Goal: Task Accomplishment & Management: Use online tool/utility

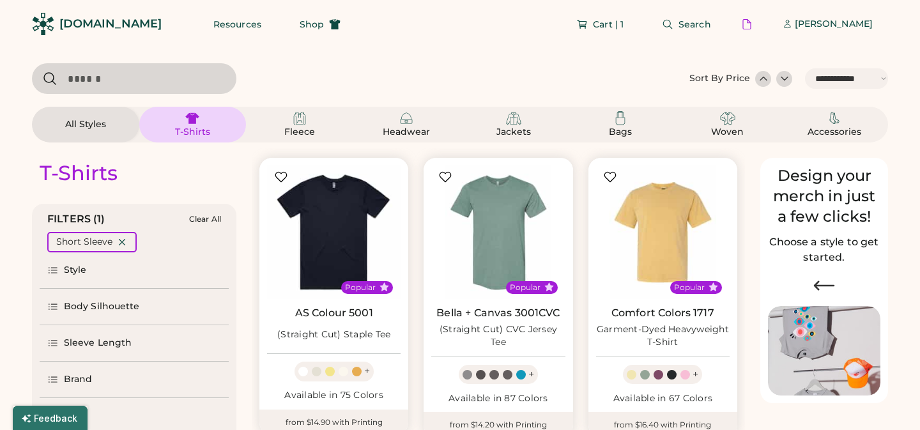
select select "*****"
select select "*"
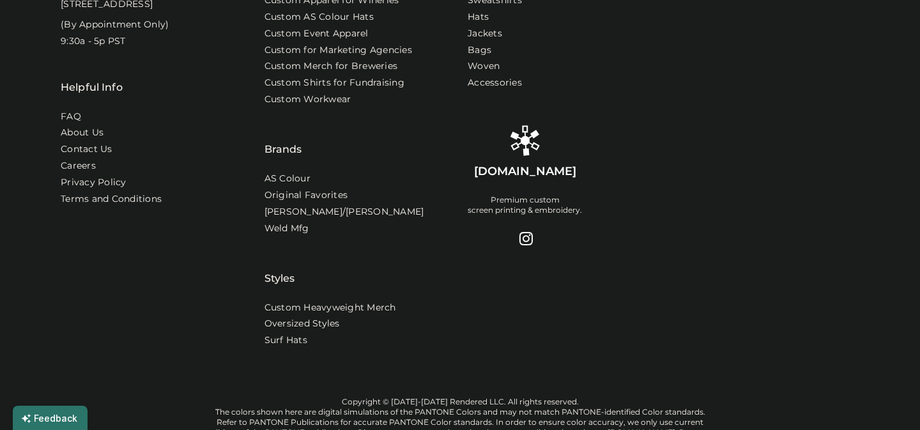
type input "******"
type input "*******"
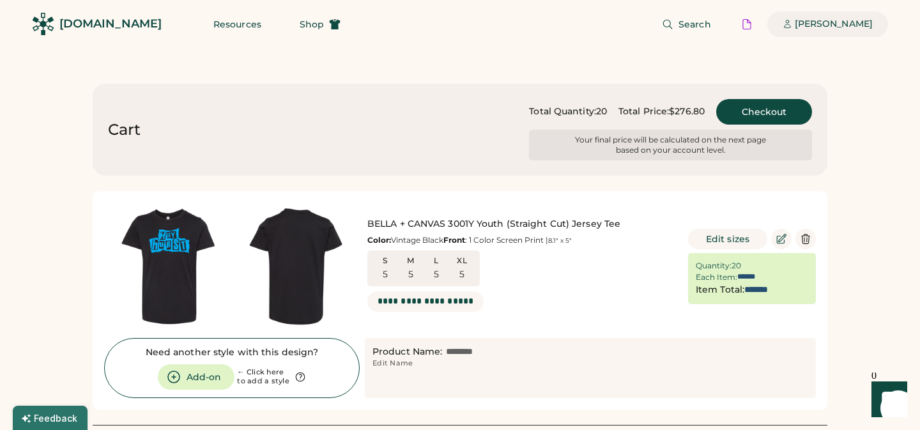
click at [832, 26] on div "[PERSON_NAME]" at bounding box center [834, 24] width 78 height 13
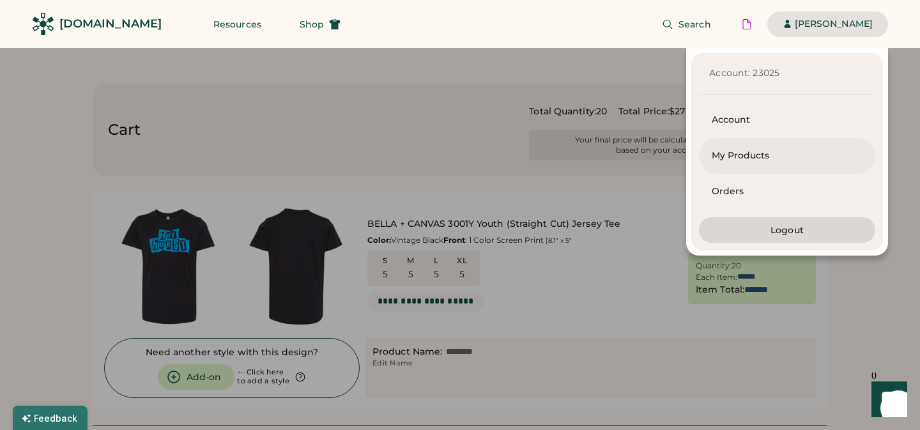
click at [756, 157] on div "My Products" at bounding box center [787, 155] width 151 height 13
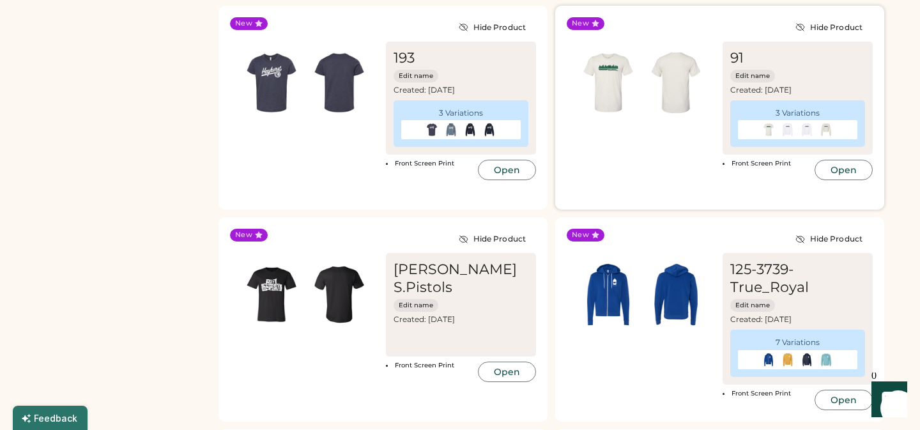
scroll to position [4350, 0]
click at [431, 130] on img at bounding box center [432, 129] width 14 height 14
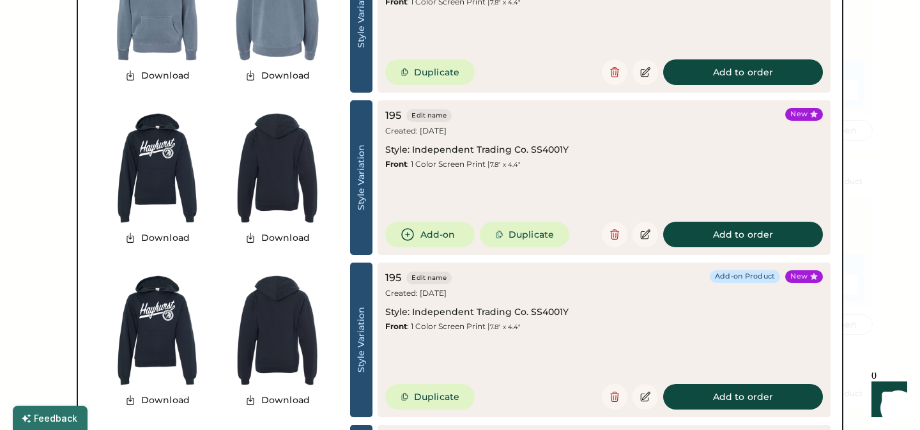
scroll to position [4615, 0]
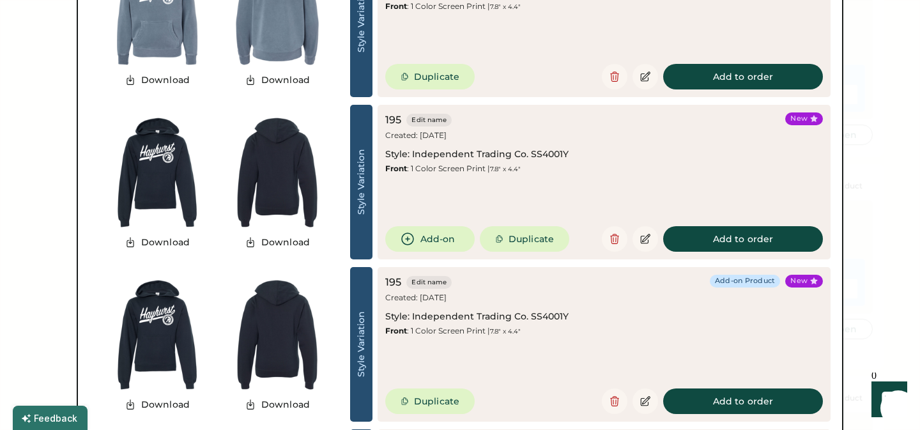
click at [155, 316] on img at bounding box center [157, 335] width 120 height 120
click at [647, 401] on icon at bounding box center [645, 401] width 9 height 9
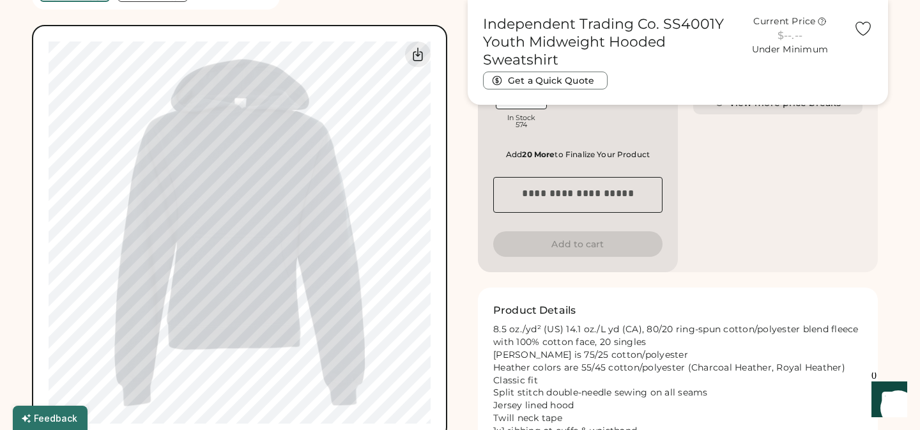
scroll to position [662, 0]
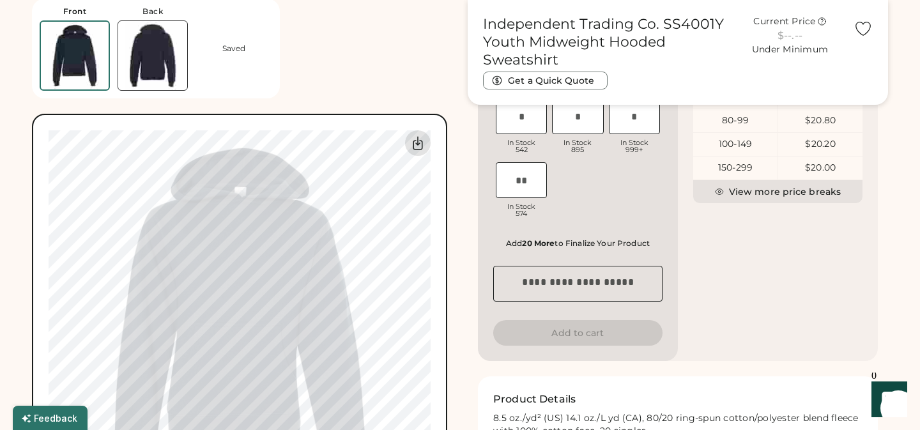
click at [419, 141] on icon at bounding box center [417, 142] width 15 height 15
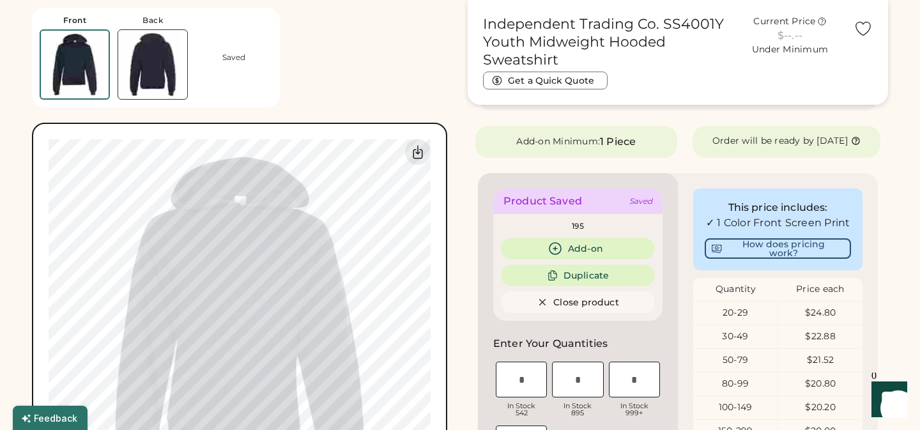
scroll to position [405, 0]
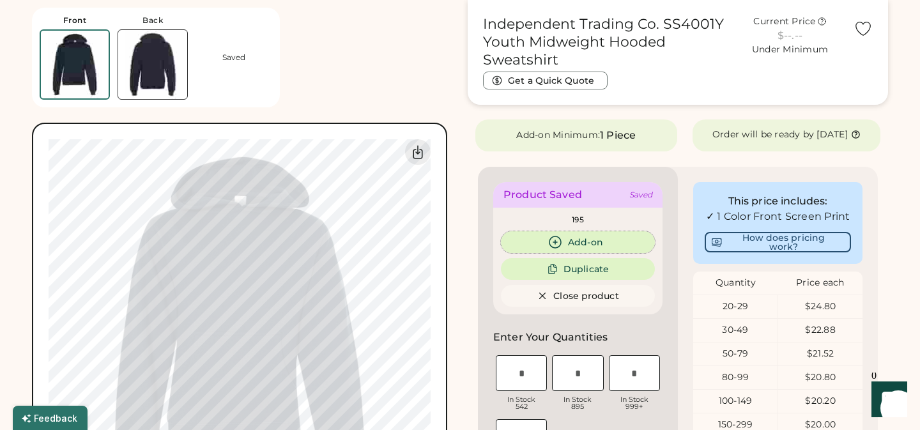
click at [565, 252] on button "Add-on" at bounding box center [578, 242] width 154 height 22
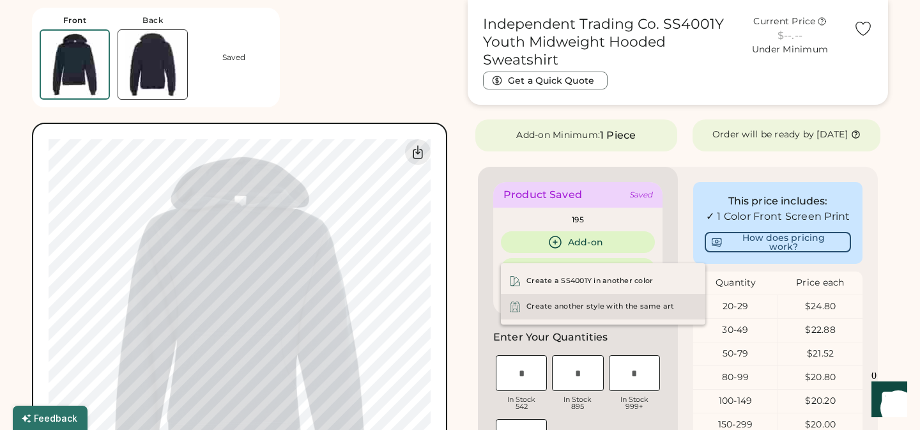
click at [570, 300] on div "Create another style with the same art" at bounding box center [603, 307] width 204 height 26
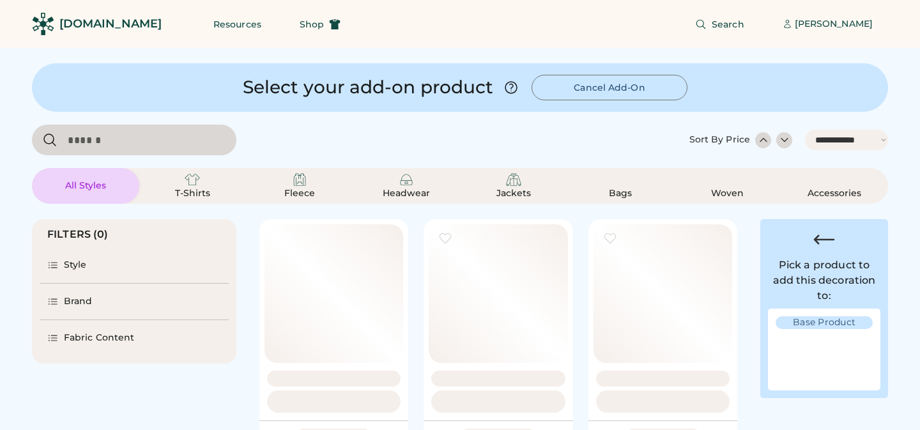
select select "*****"
select select "*"
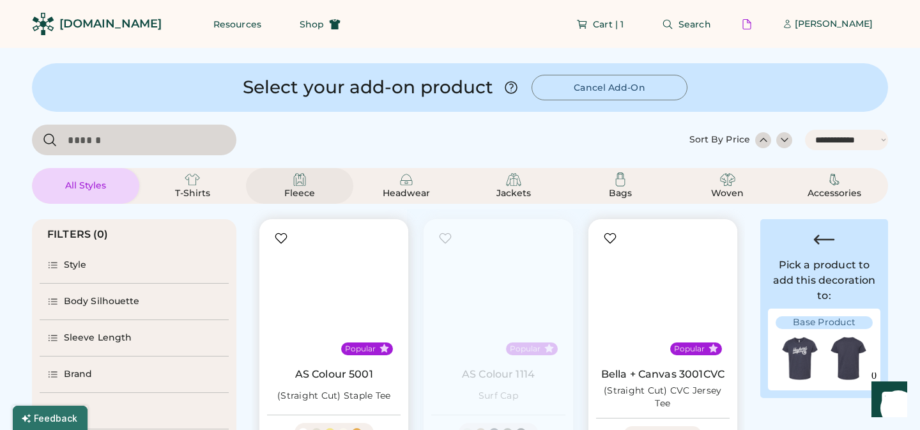
click at [300, 182] on img at bounding box center [299, 179] width 15 height 15
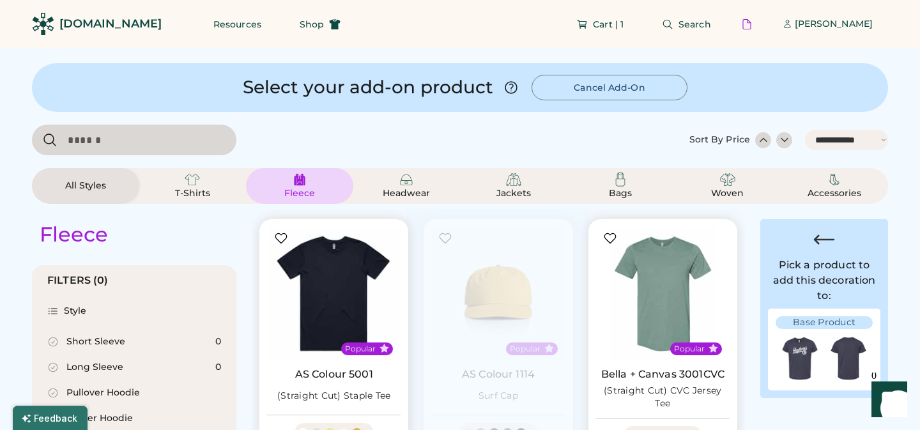
scroll to position [406, 0]
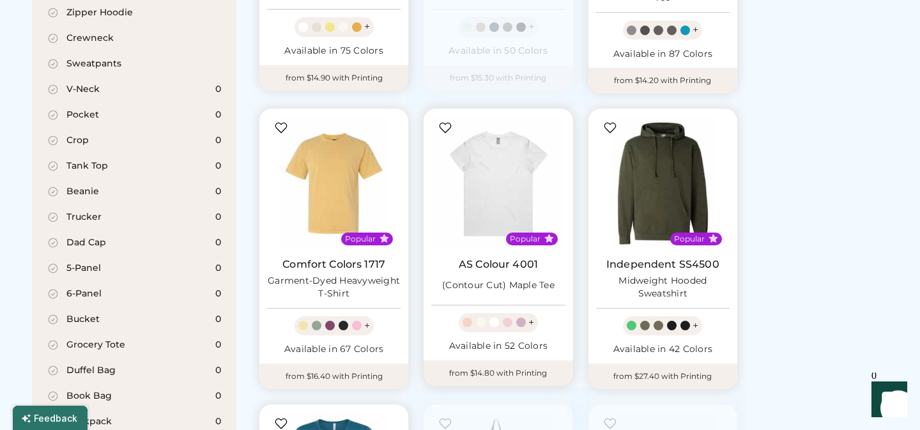
select select "*****"
select select "*"
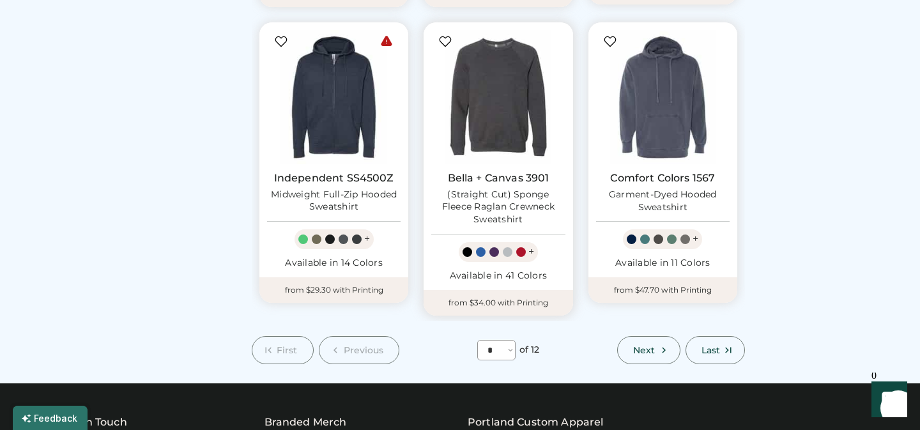
scroll to position [1095, 0]
click at [661, 345] on icon at bounding box center [663, 350] width 11 height 11
select select "*"
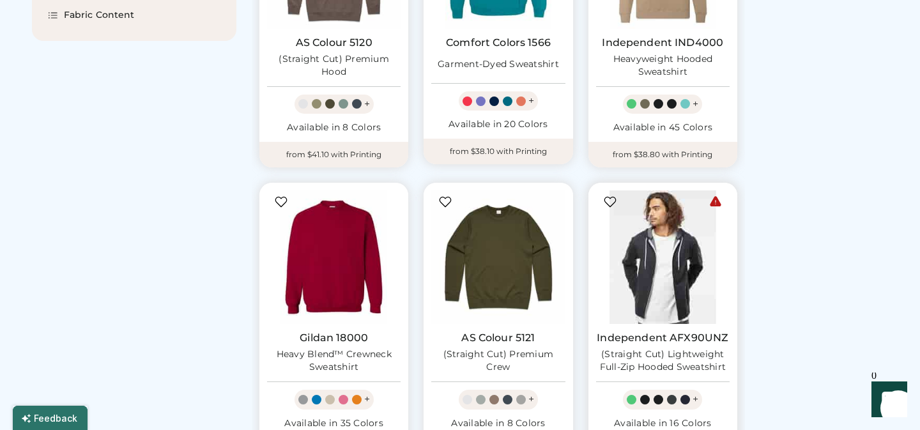
scroll to position [627, 0]
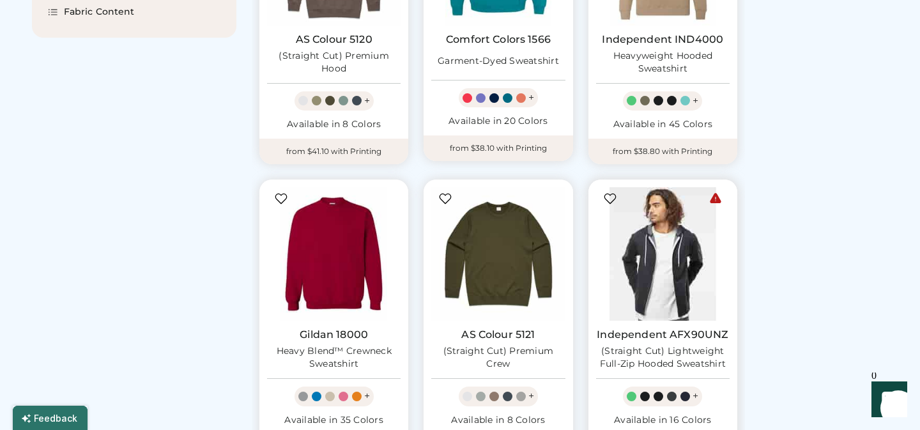
click at [666, 279] on img at bounding box center [663, 254] width 134 height 134
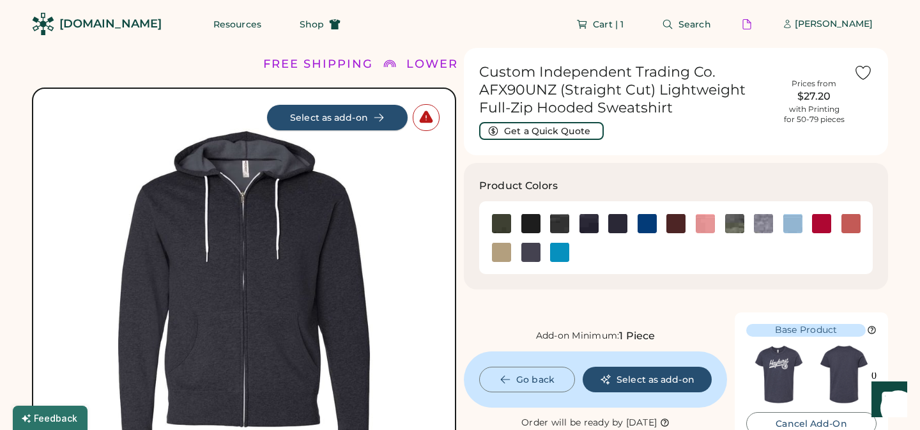
click at [325, 119] on button "Select as add-on" at bounding box center [337, 118] width 141 height 26
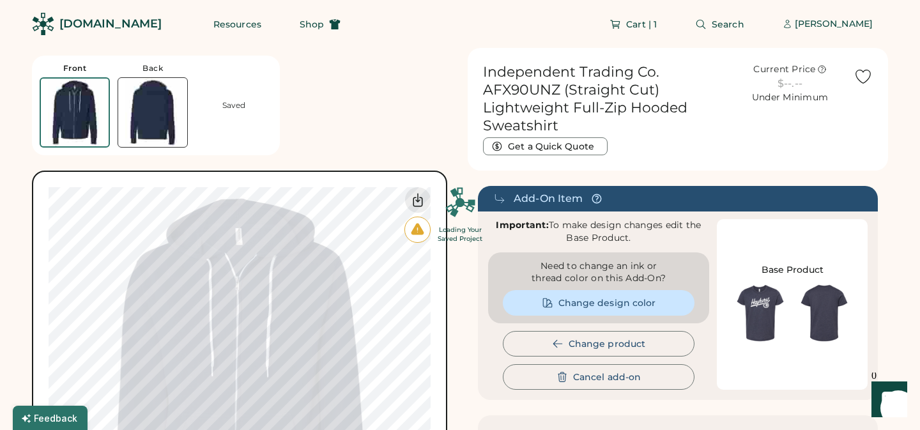
click at [154, 104] on div "Loading Your Saved Project" at bounding box center [460, 215] width 920 height 430
click at [153, 121] on div "Loading Your Saved Project" at bounding box center [460, 215] width 920 height 430
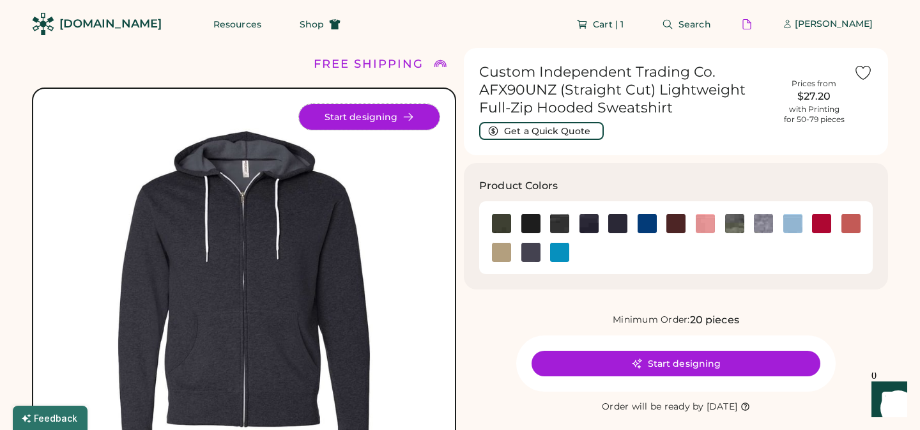
click at [395, 120] on button "Start designing" at bounding box center [369, 117] width 141 height 26
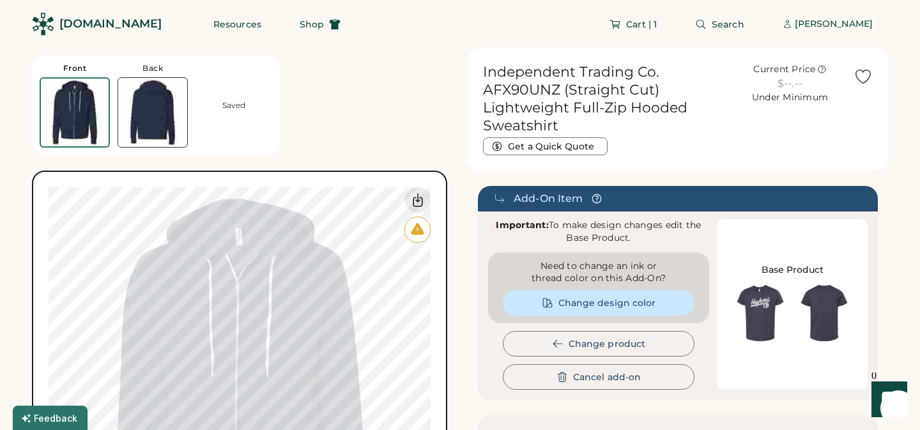
click at [151, 107] on img at bounding box center [152, 112] width 69 height 69
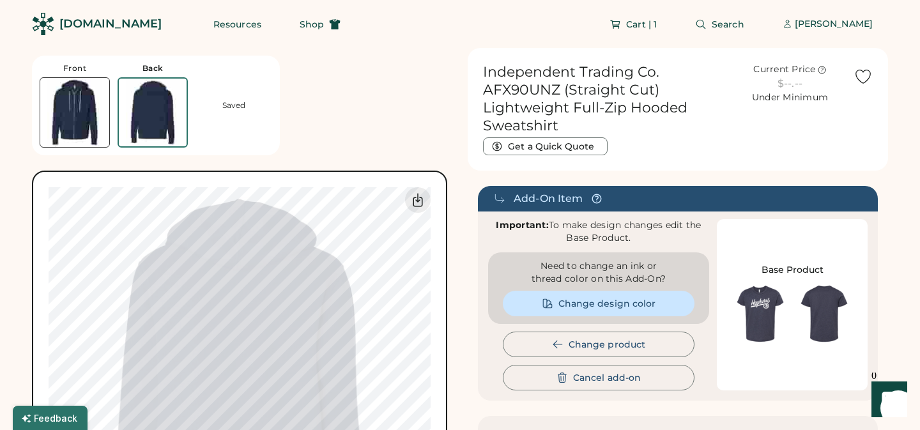
click at [68, 109] on img at bounding box center [74, 112] width 69 height 69
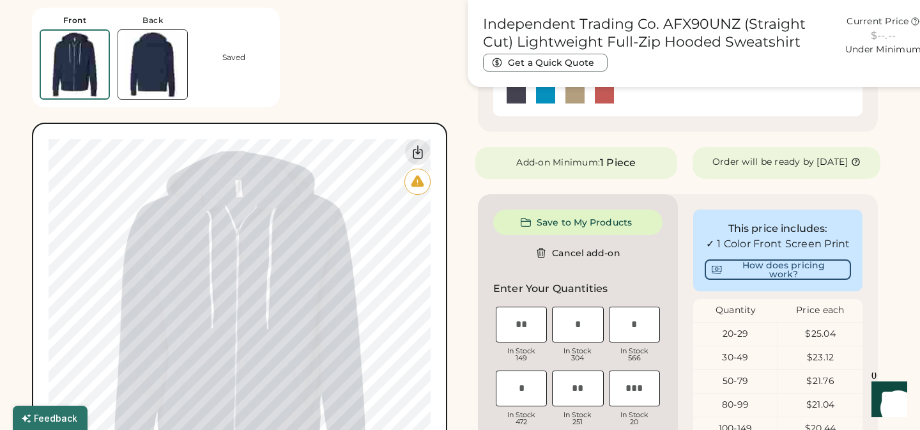
scroll to position [445, 0]
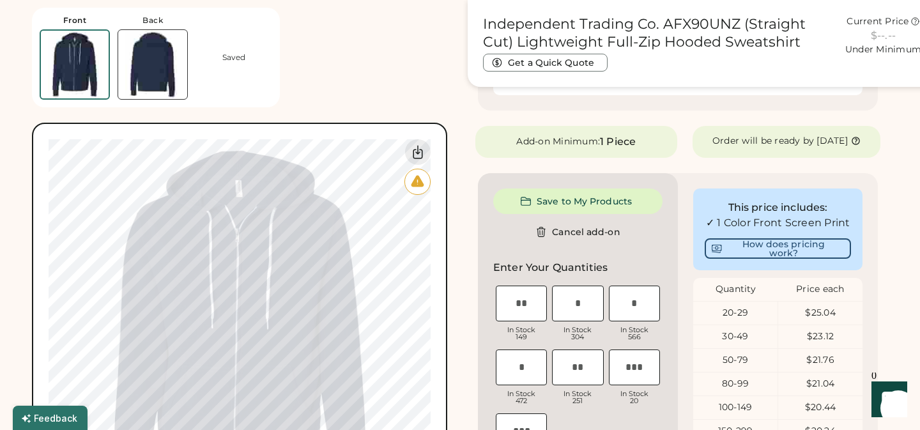
click at [422, 181] on icon at bounding box center [417, 181] width 15 height 15
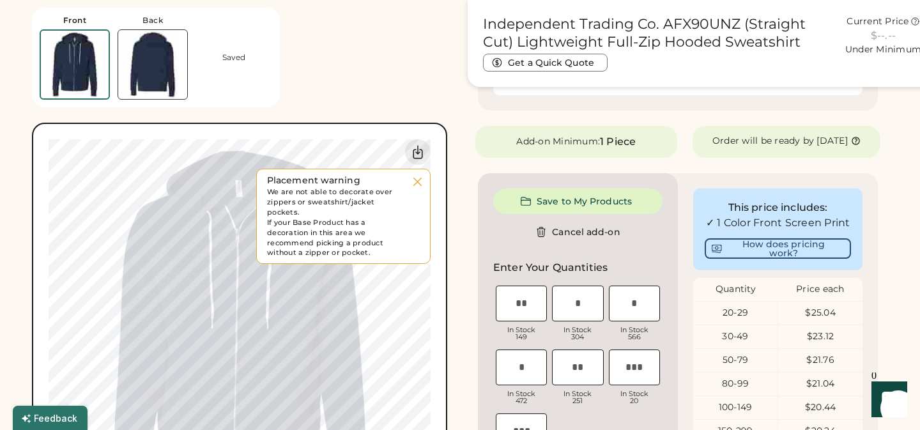
click at [420, 181] on icon at bounding box center [417, 181] width 15 height 15
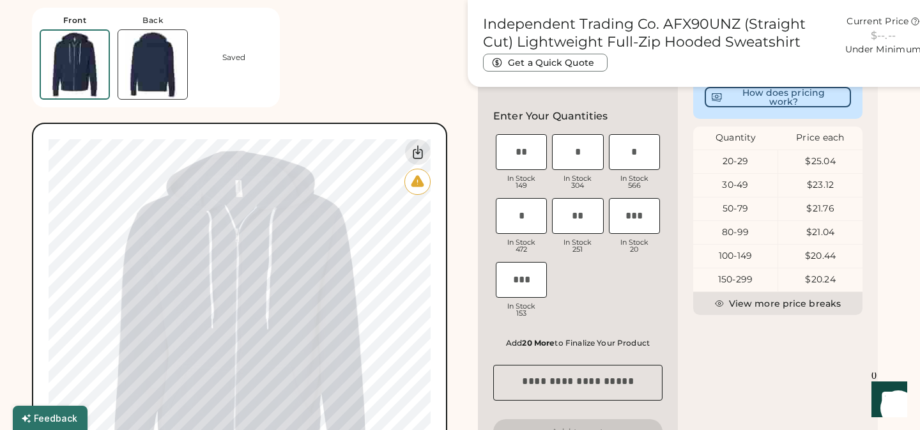
scroll to position [474, 0]
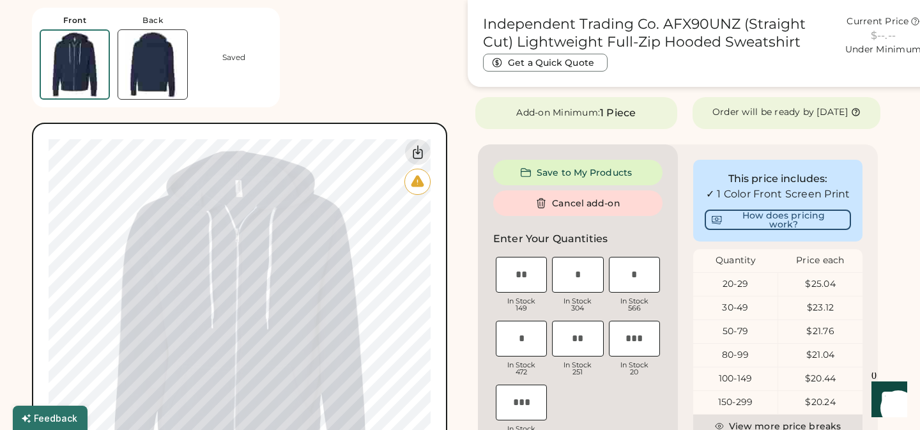
click at [596, 211] on button "Cancel add-on" at bounding box center [577, 203] width 169 height 26
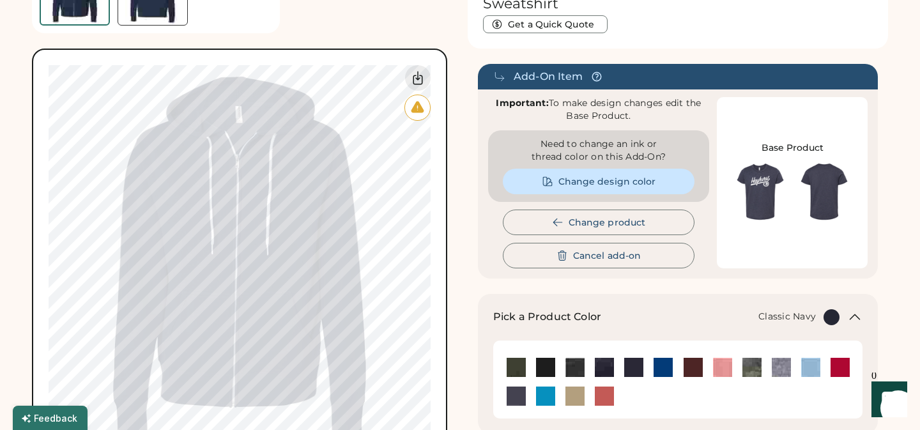
scroll to position [0, 0]
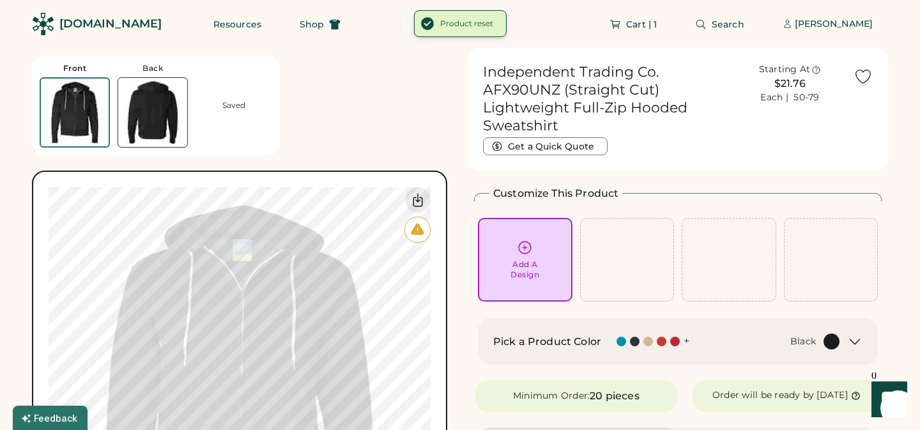
click at [150, 116] on img at bounding box center [152, 112] width 69 height 69
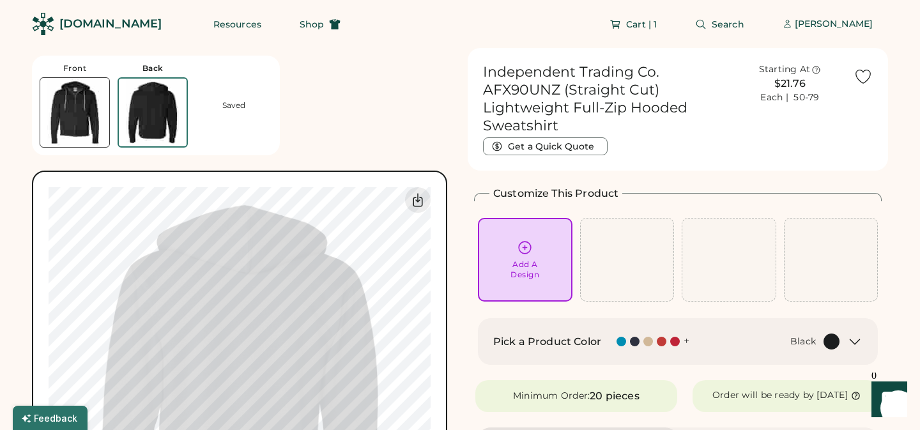
click at [636, 342] on div at bounding box center [635, 342] width 10 height 10
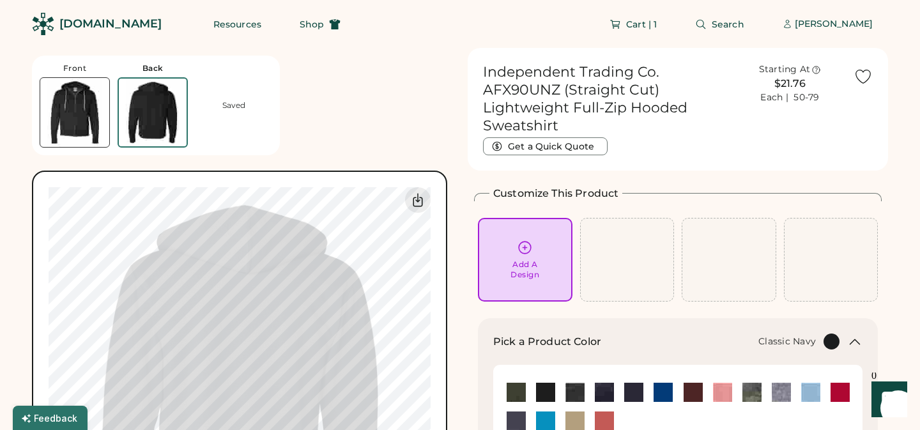
click at [632, 393] on img at bounding box center [633, 392] width 19 height 19
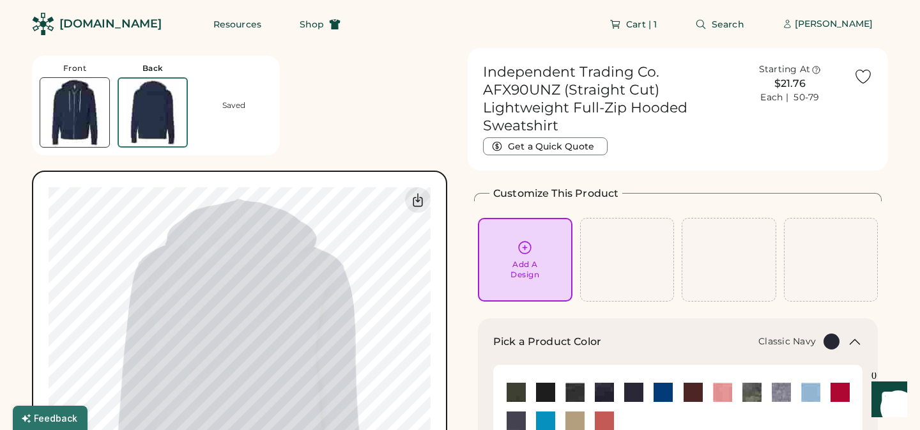
click at [526, 248] on icon at bounding box center [525, 248] width 16 height 16
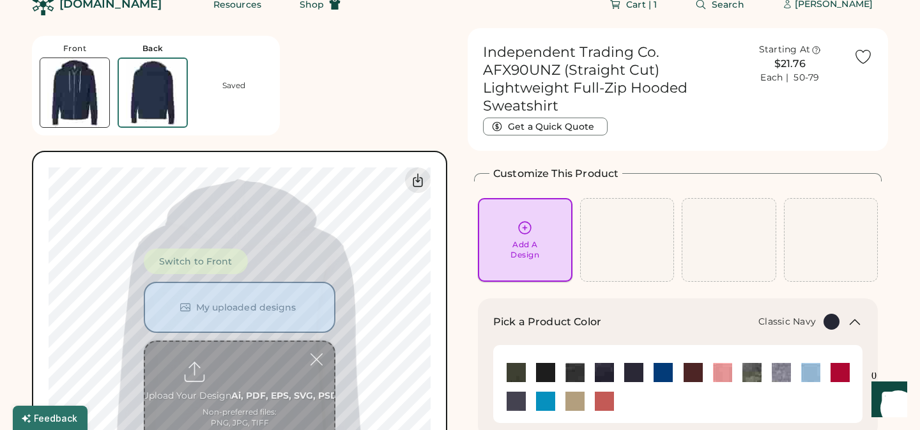
scroll to position [48, 0]
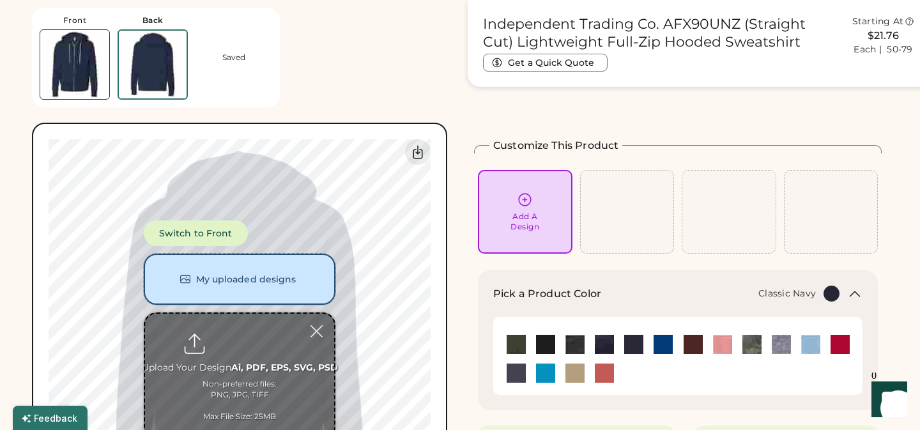
click at [239, 281] on button "My uploaded designs" at bounding box center [240, 279] width 192 height 51
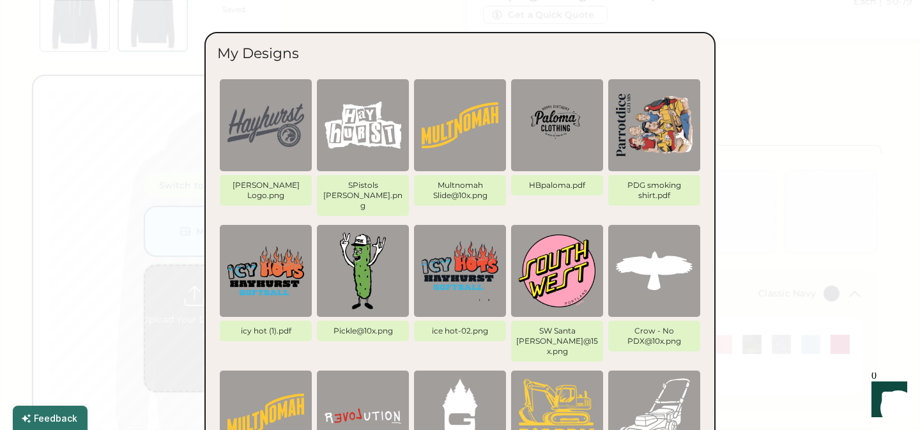
click at [275, 121] on img at bounding box center [265, 125] width 77 height 77
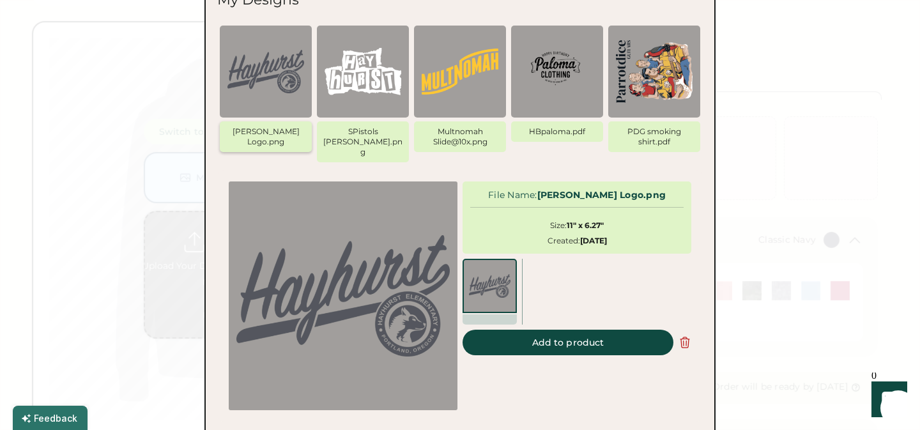
scroll to position [119, 0]
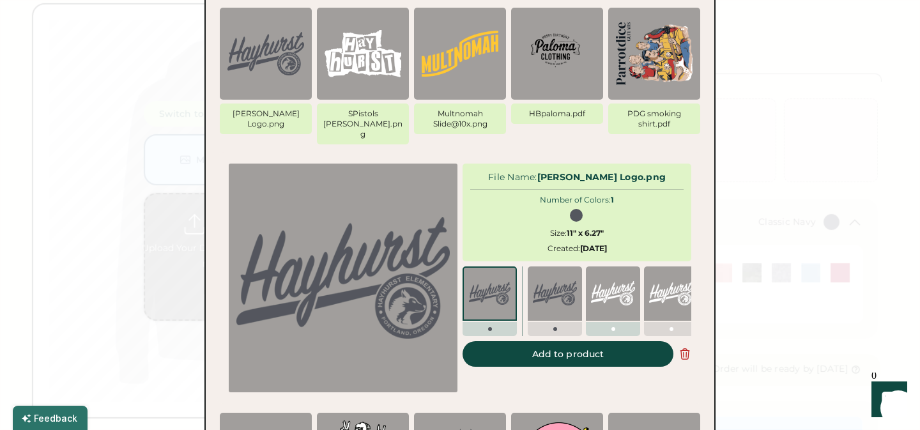
click at [616, 282] on img at bounding box center [613, 293] width 44 height 44
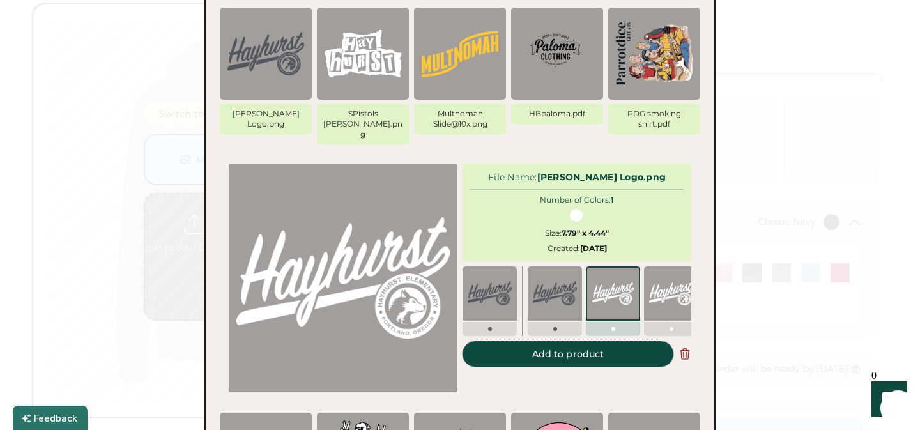
click at [572, 344] on button "Add to product" at bounding box center [567, 354] width 211 height 26
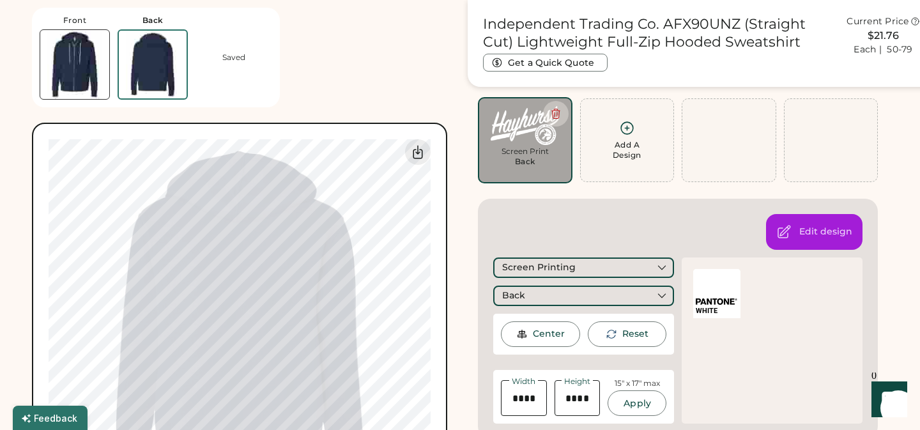
type input "****"
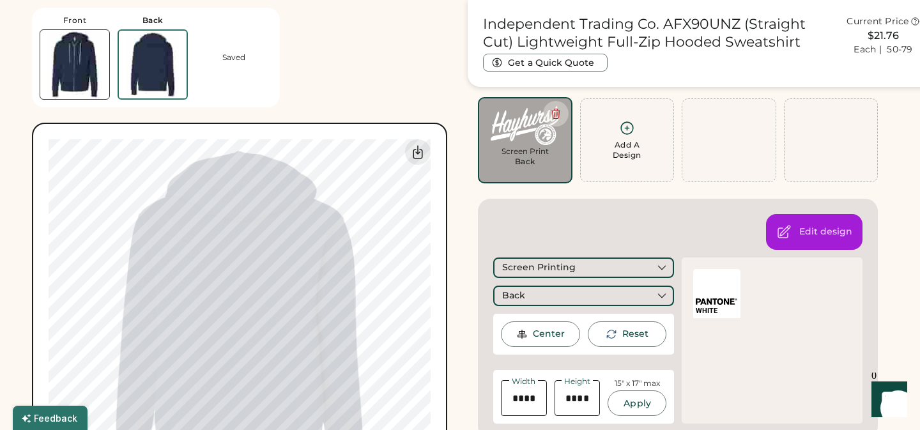
type input "****"
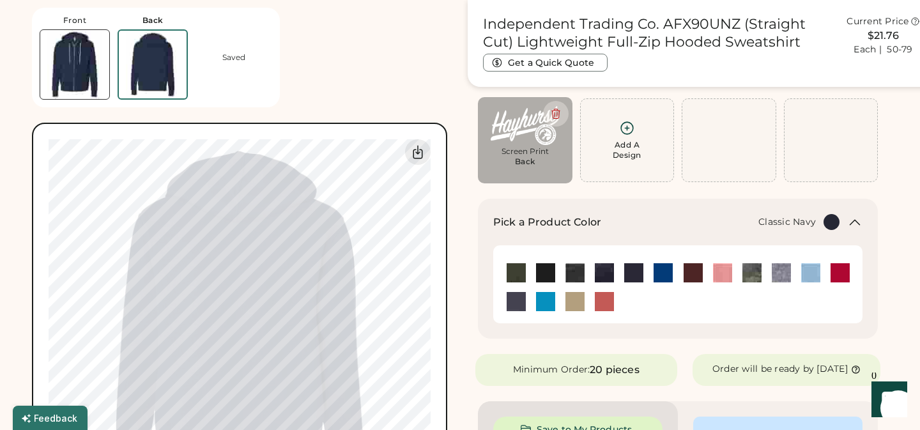
type input "****"
click at [419, 151] on icon at bounding box center [417, 152] width 9 height 13
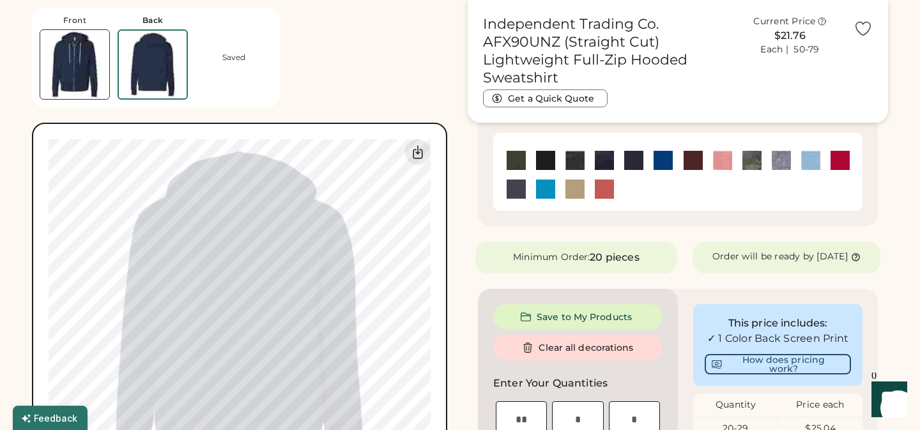
scroll to position [215, 0]
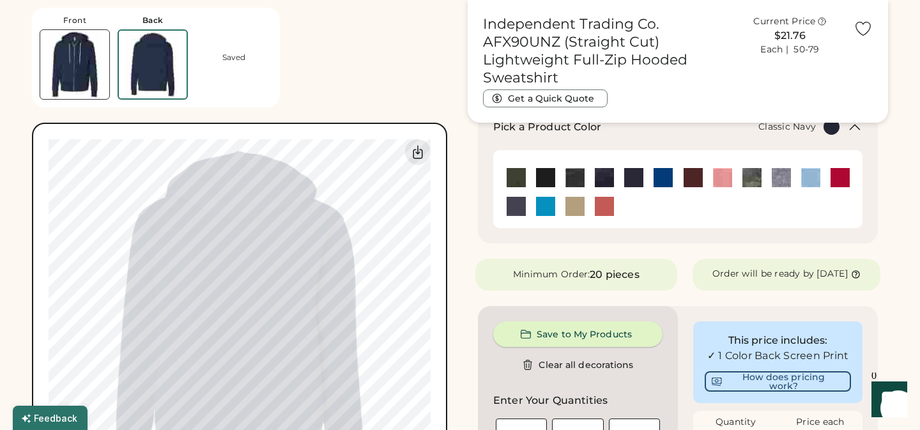
click at [572, 344] on button "Save to My Products" at bounding box center [577, 334] width 169 height 26
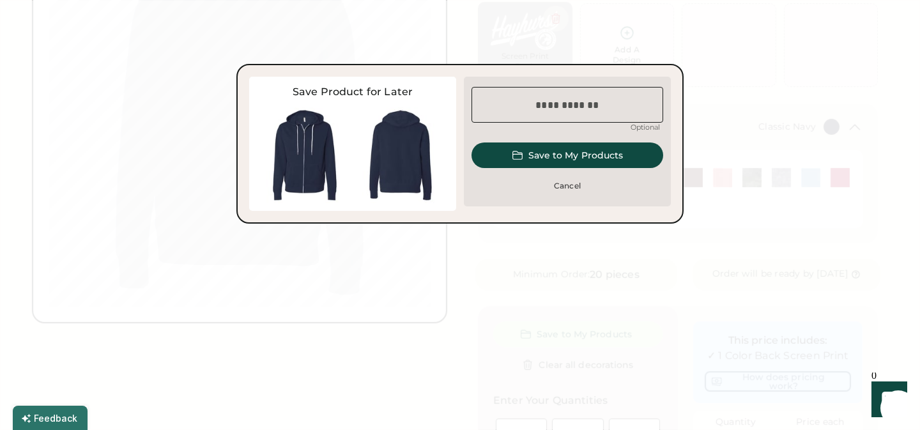
click at [565, 109] on input "input" at bounding box center [567, 105] width 192 height 36
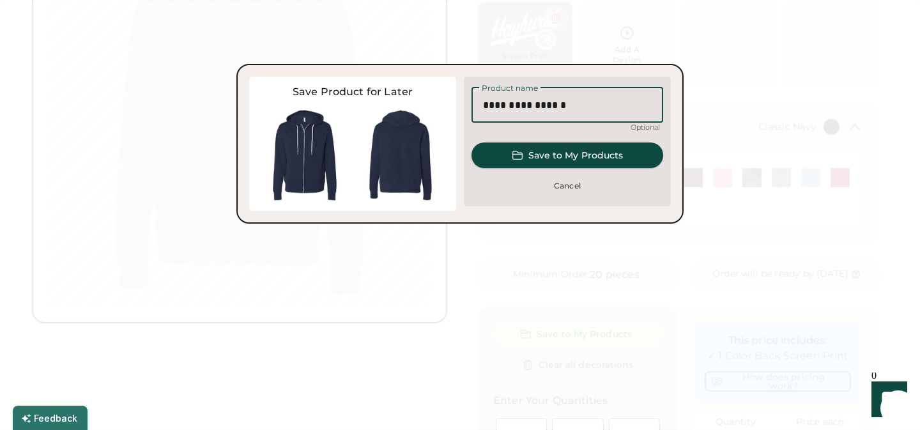
type input "**********"
click at [597, 157] on button "Save to My Products" at bounding box center [567, 155] width 192 height 26
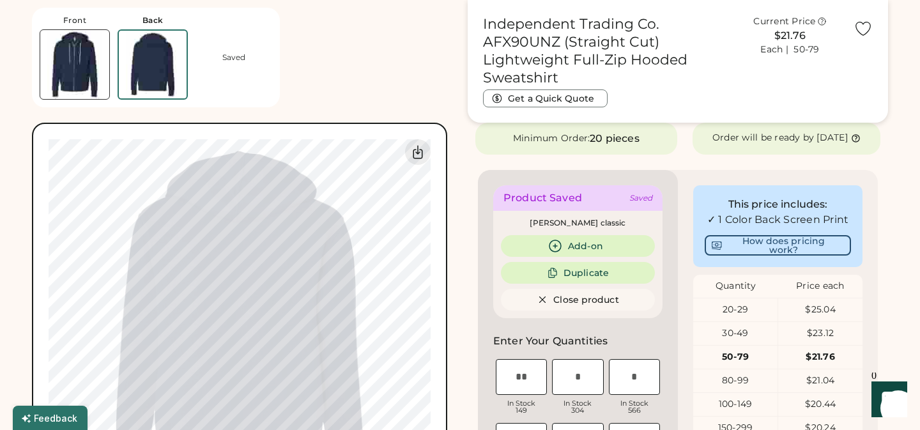
scroll to position [351, 0]
click at [579, 256] on button "Add-on" at bounding box center [578, 245] width 154 height 22
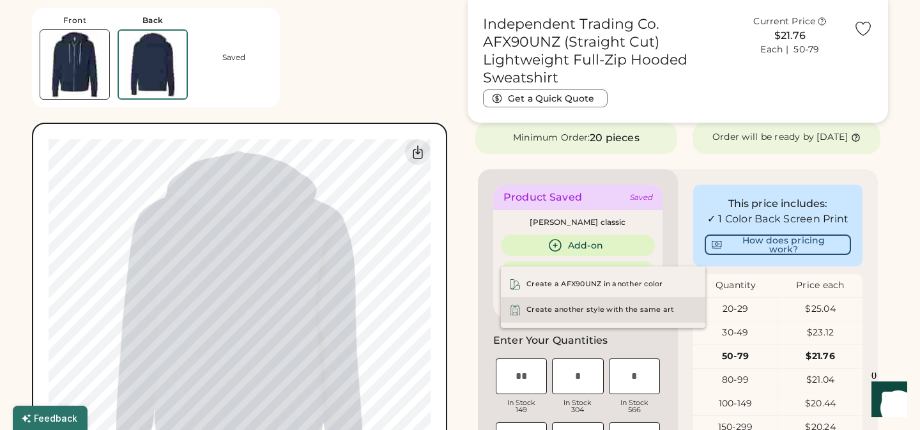
click at [597, 313] on div "Create another style with the same art" at bounding box center [600, 310] width 148 height 10
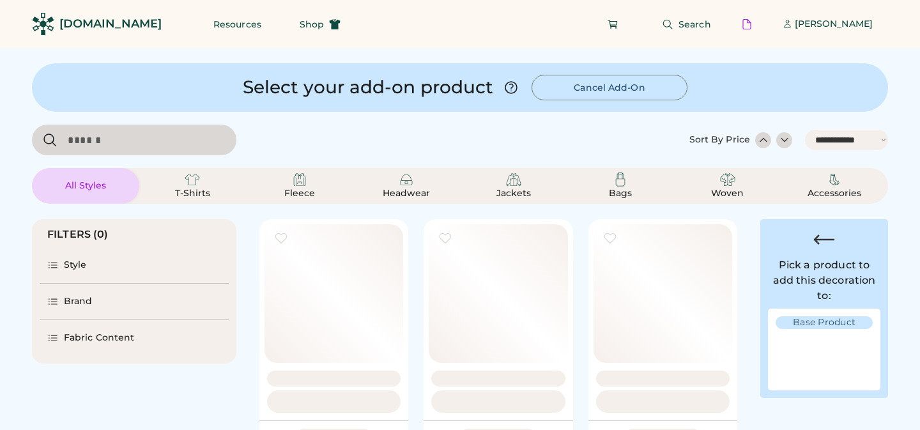
select select "*****"
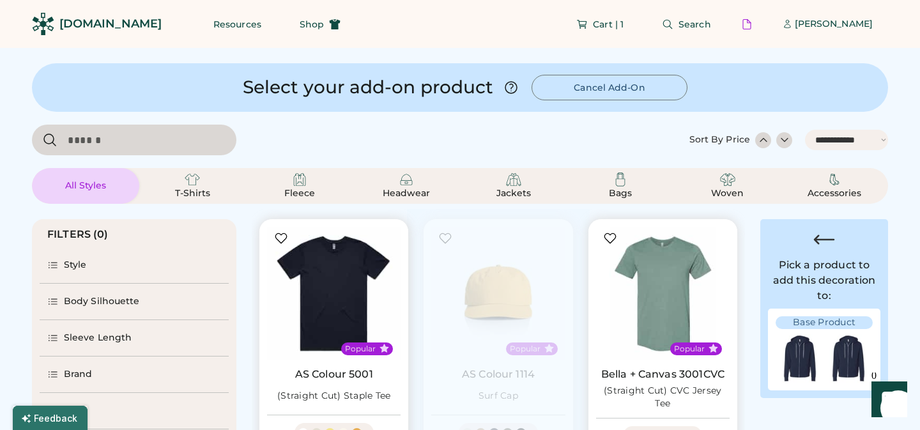
scroll to position [513, 0]
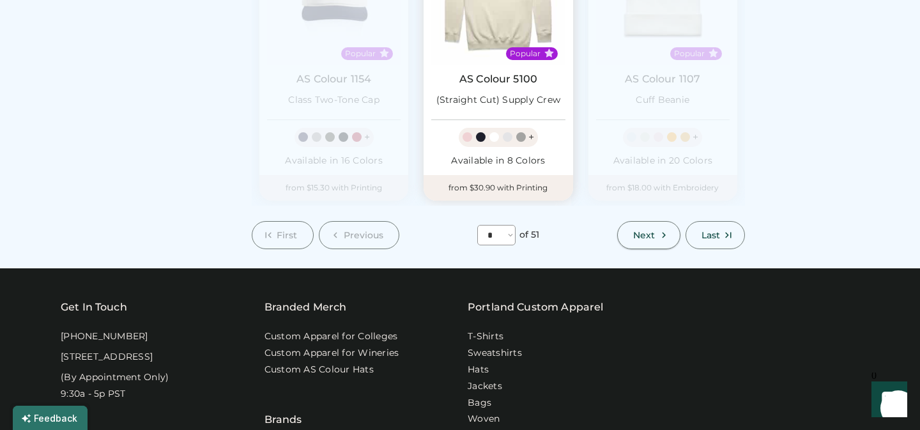
click at [639, 234] on span "Next" at bounding box center [644, 235] width 22 height 9
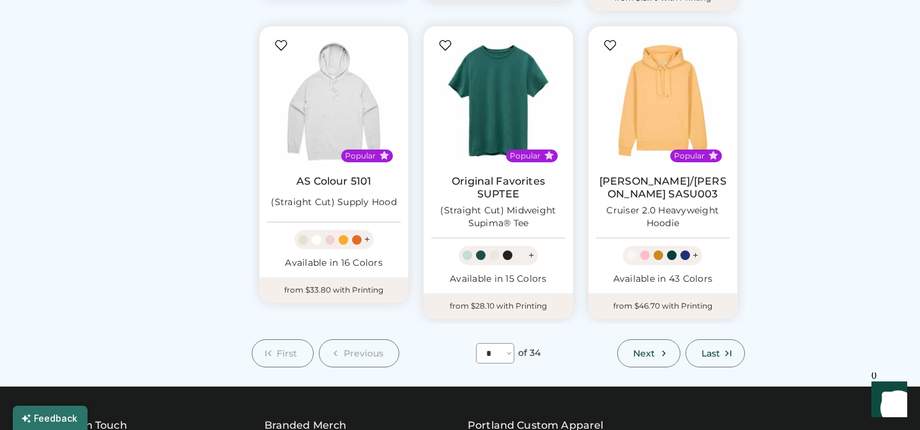
scroll to position [1092, 0]
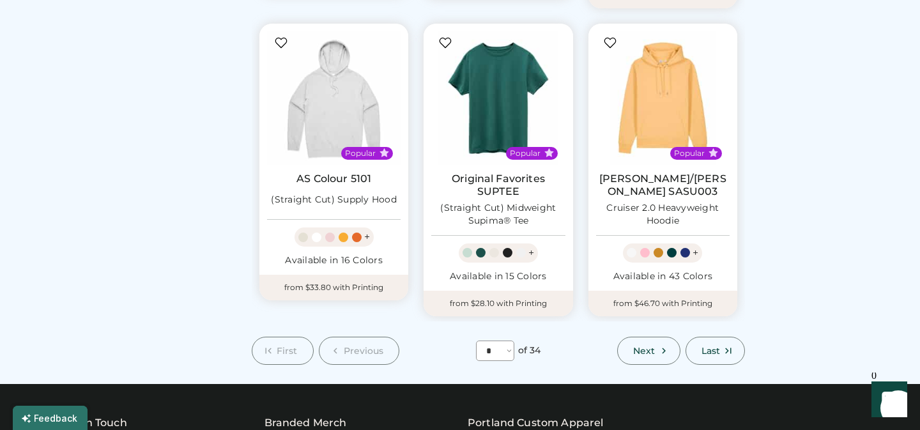
click at [666, 345] on icon at bounding box center [663, 350] width 11 height 11
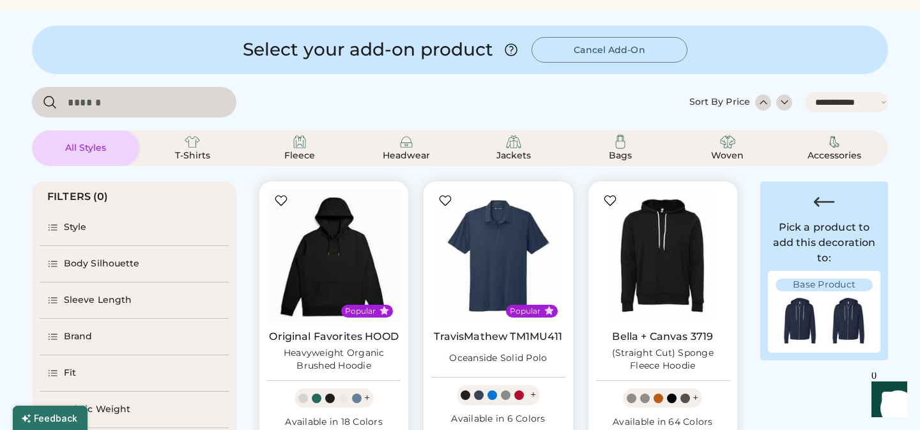
scroll to position [49, 0]
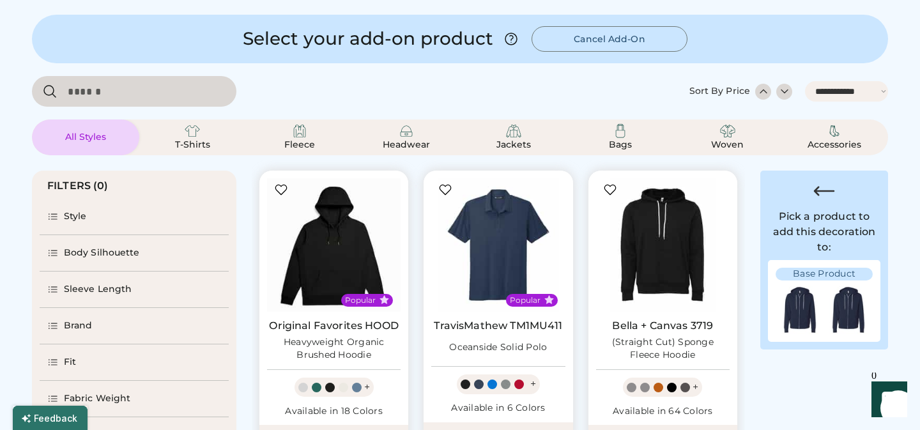
click at [81, 331] on div "Brand" at bounding box center [78, 325] width 29 height 13
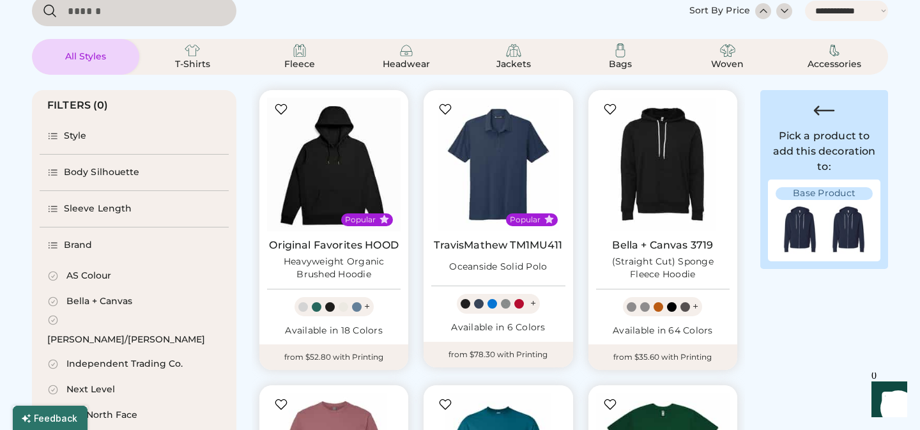
scroll to position [165, 0]
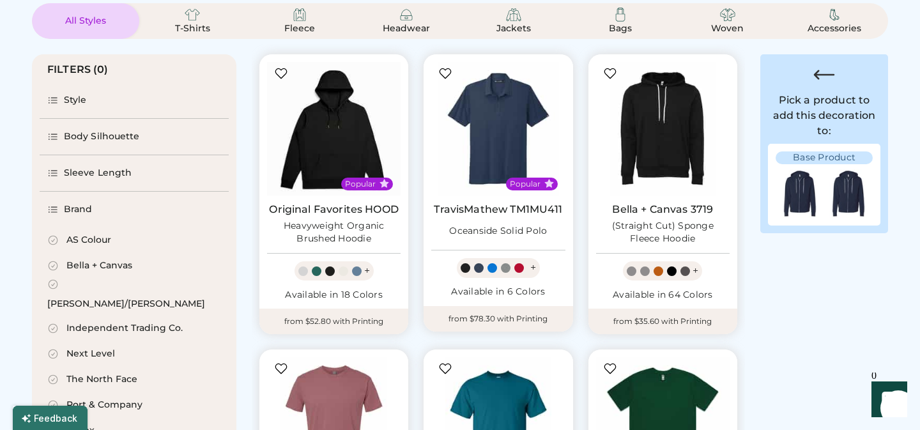
click at [105, 322] on div "Independent Trading Co." at bounding box center [124, 328] width 116 height 13
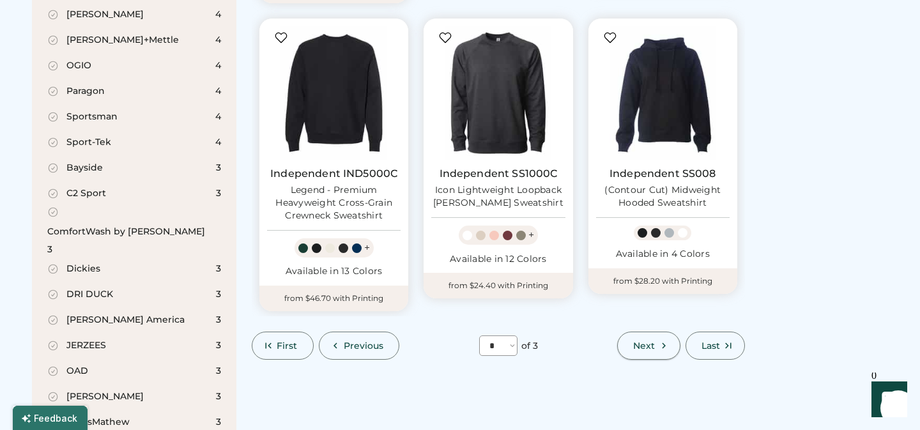
scroll to position [1115, 0]
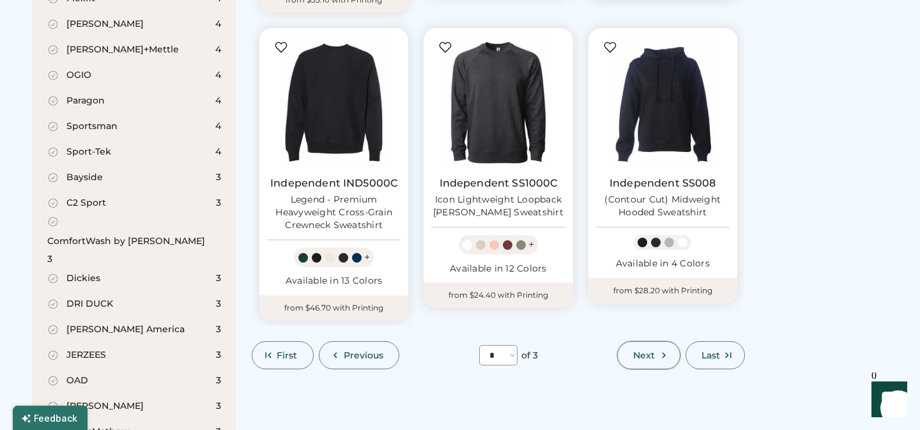
click at [646, 353] on span "Next" at bounding box center [644, 355] width 22 height 9
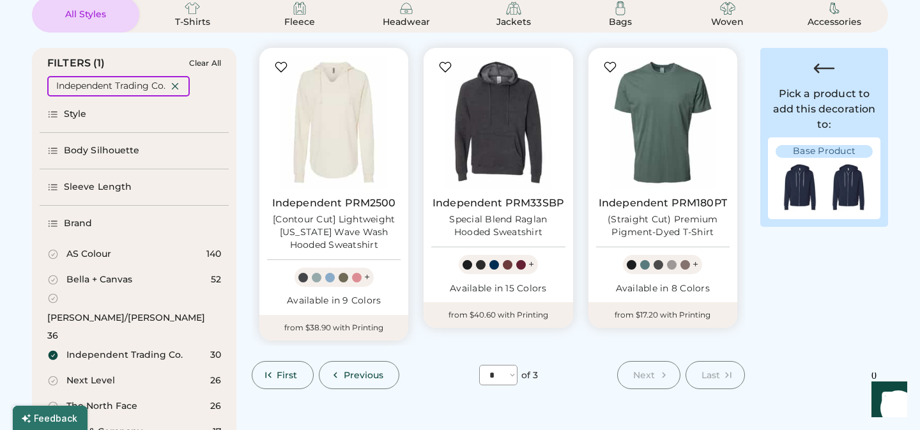
scroll to position [171, 0]
click at [288, 373] on span "First" at bounding box center [287, 375] width 21 height 9
select select "*"
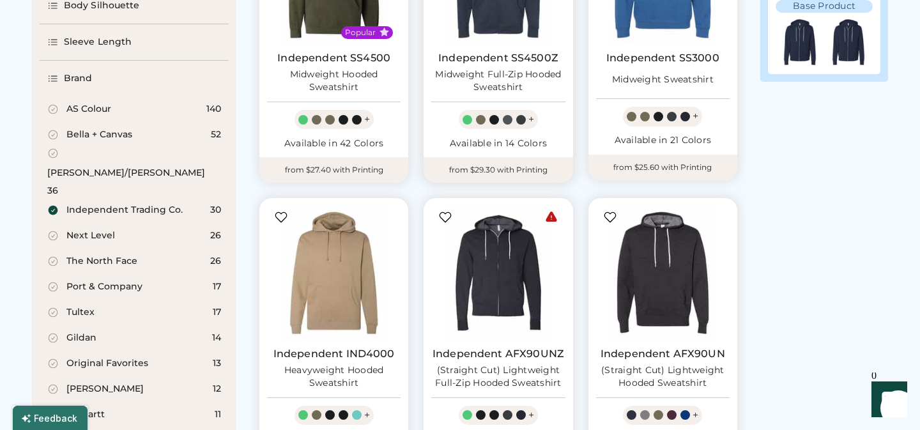
scroll to position [317, 0]
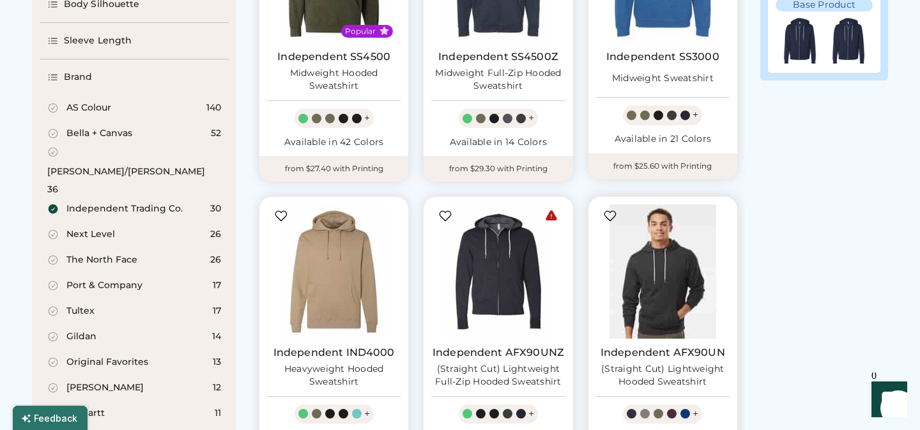
click at [665, 260] on img at bounding box center [663, 271] width 134 height 134
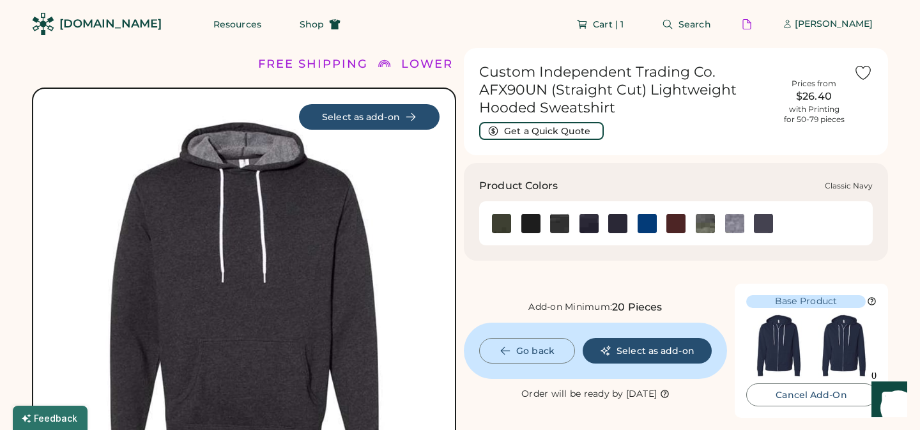
click at [620, 224] on img at bounding box center [617, 223] width 19 height 19
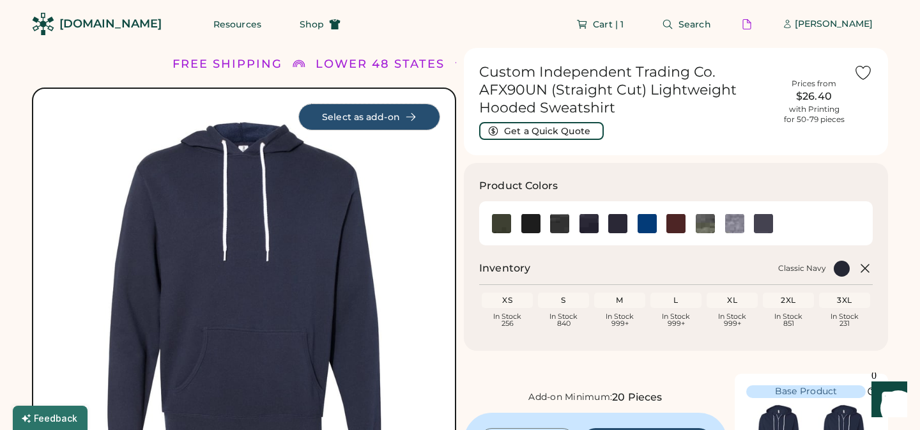
click at [369, 121] on button "Select as add-on" at bounding box center [369, 117] width 141 height 26
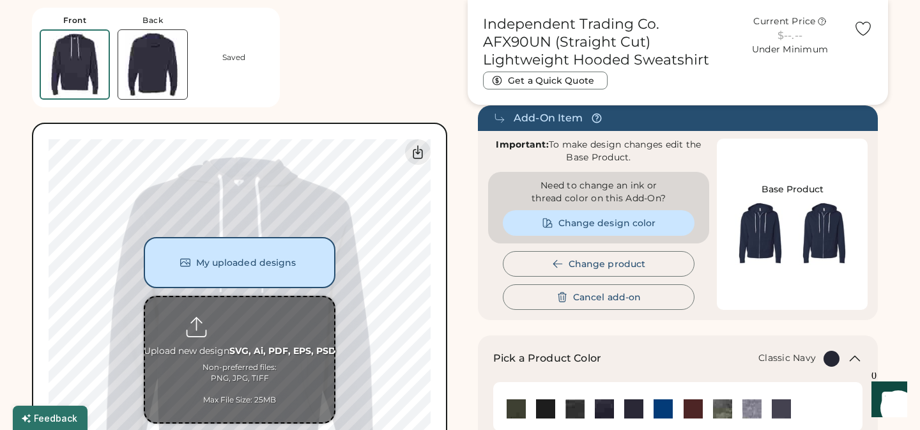
scroll to position [73, 0]
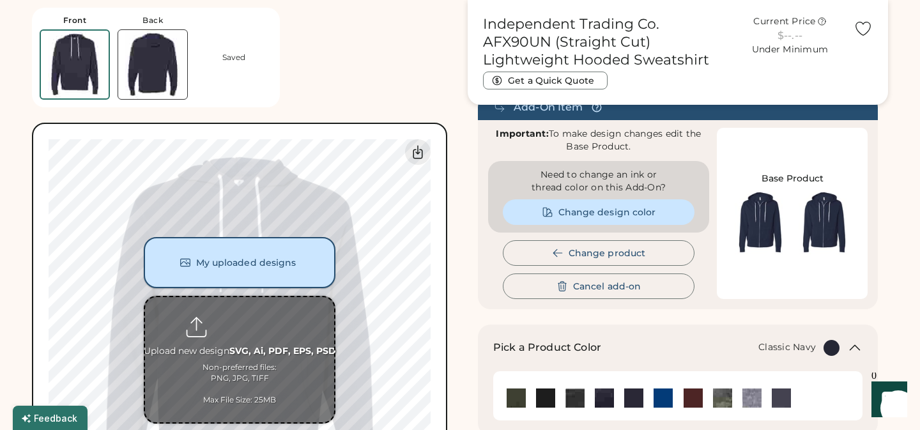
click at [240, 268] on button "My uploaded designs" at bounding box center [240, 262] width 192 height 51
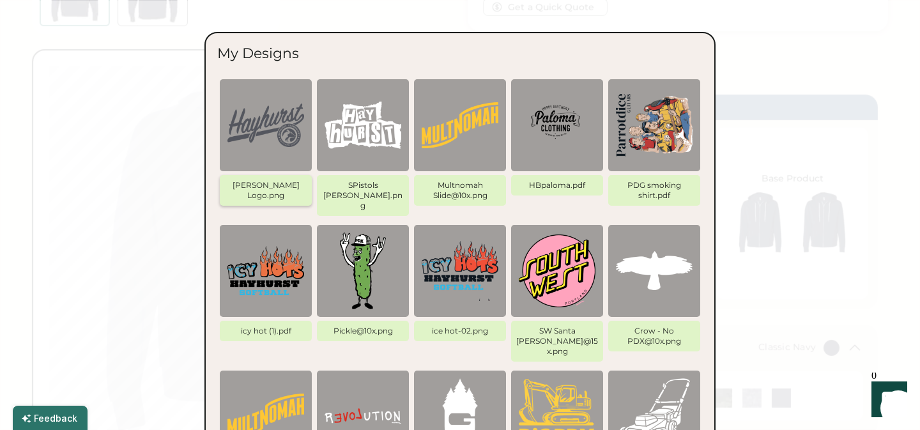
click at [277, 128] on img at bounding box center [265, 125] width 77 height 77
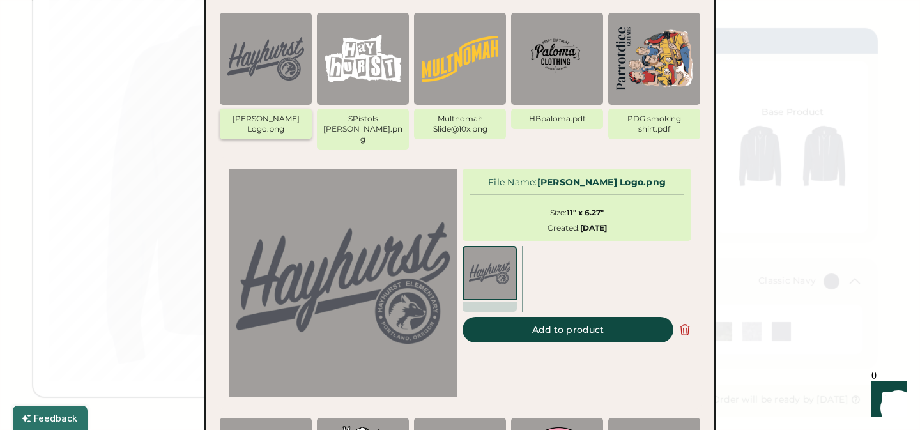
scroll to position [145, 0]
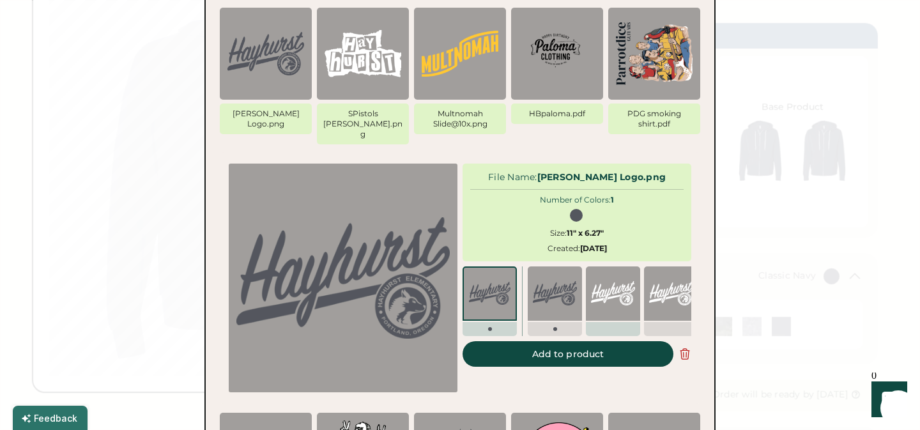
click at [616, 286] on img at bounding box center [613, 293] width 44 height 44
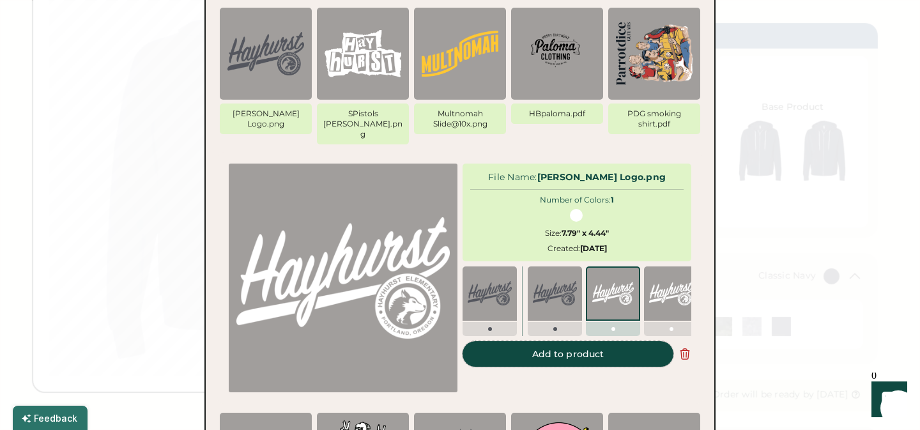
click at [576, 350] on button "Add to product" at bounding box center [567, 354] width 211 height 26
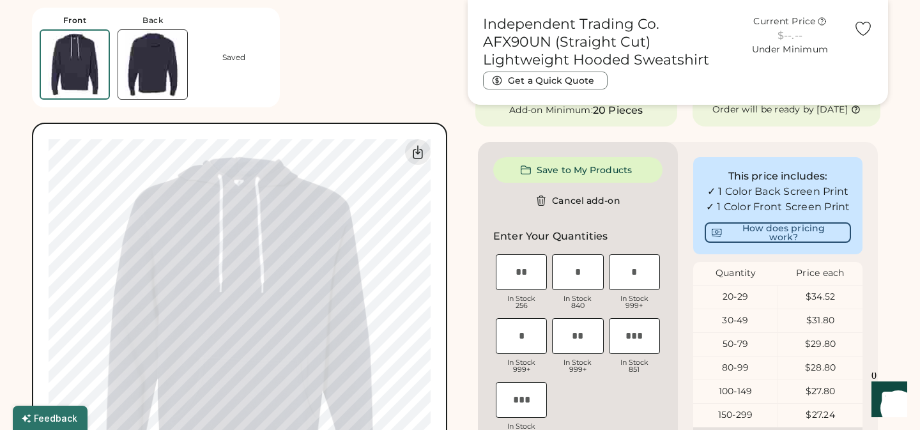
scroll to position [433, 0]
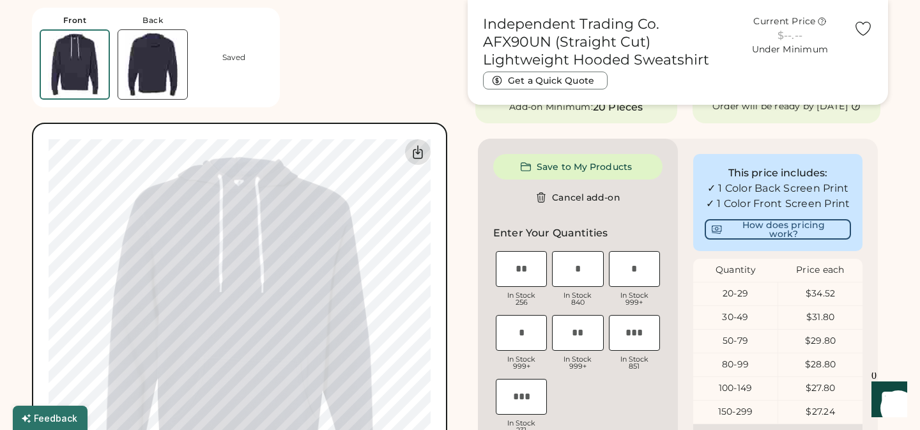
click at [418, 156] on icon at bounding box center [417, 151] width 15 height 15
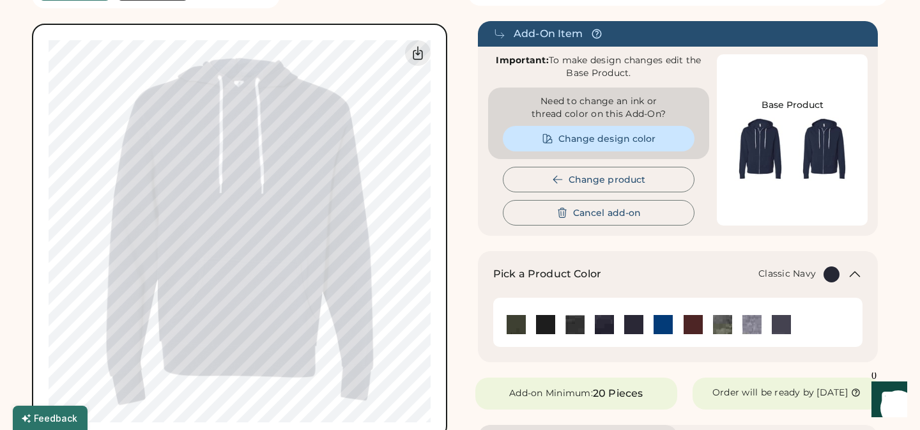
scroll to position [0, 0]
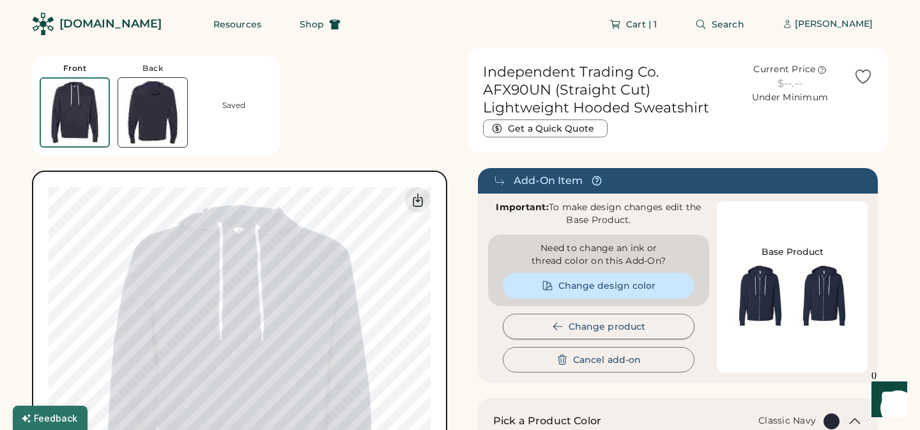
click at [611, 326] on button "Change product" at bounding box center [599, 327] width 192 height 26
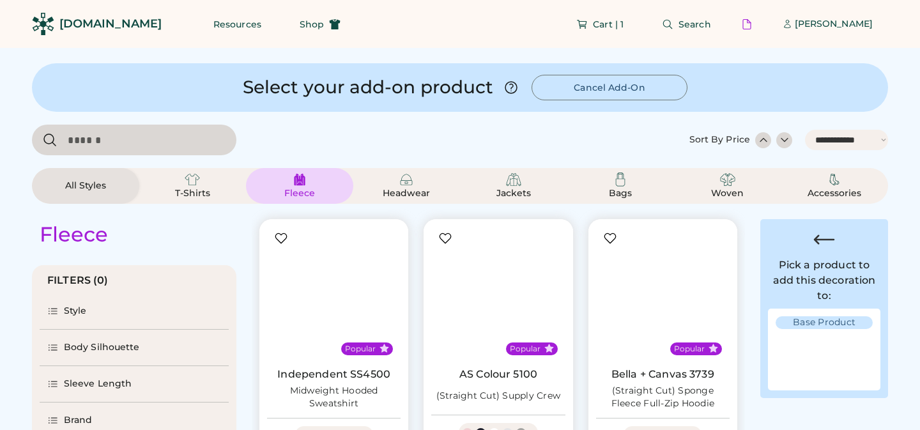
select select "*****"
select select "*"
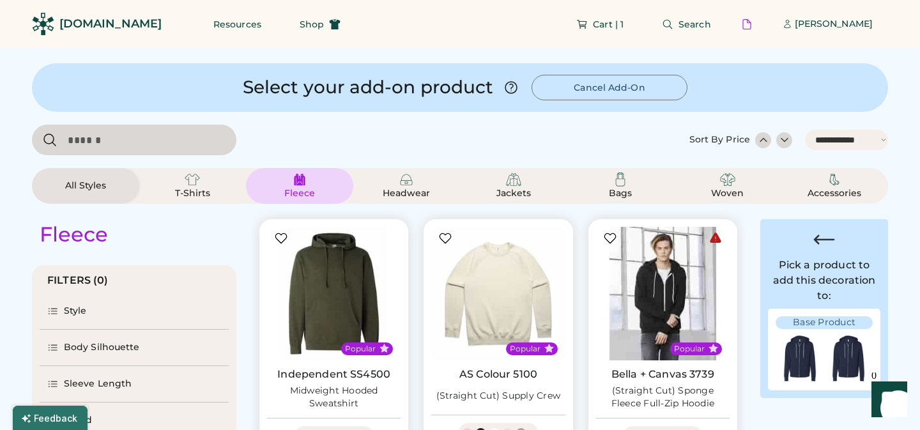
scroll to position [324, 0]
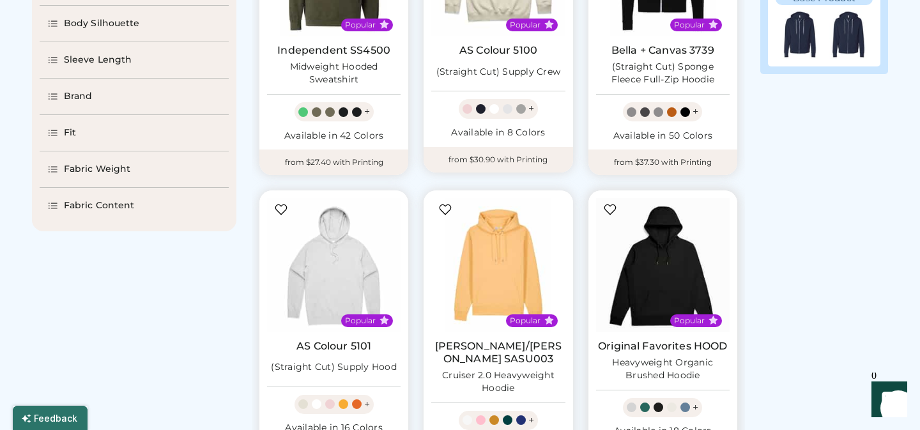
select select "*****"
select select "*"
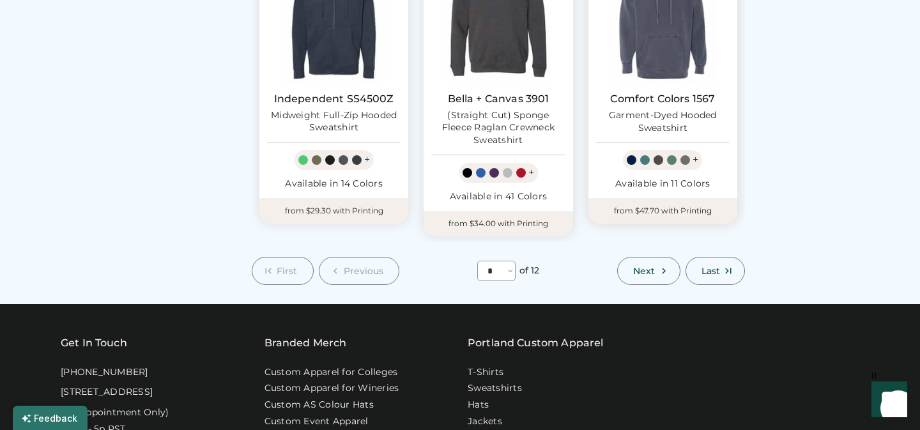
scroll to position [1223, 0]
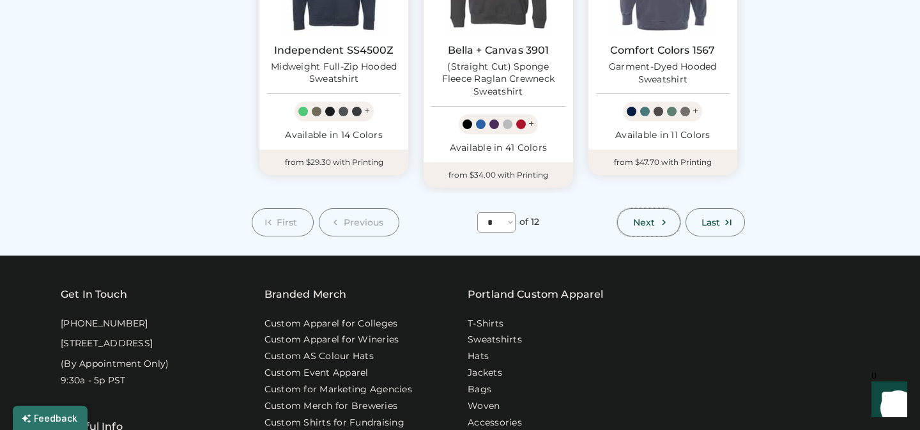
click at [648, 218] on span "Next" at bounding box center [644, 222] width 22 height 9
select select "*"
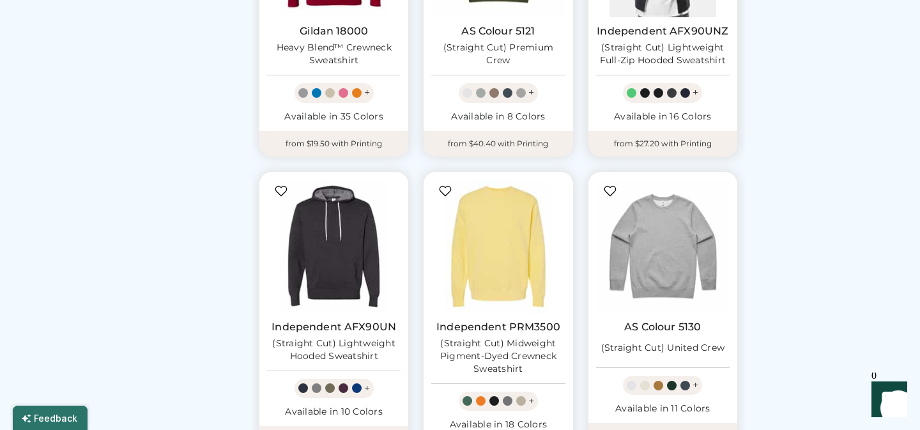
scroll to position [951, 0]
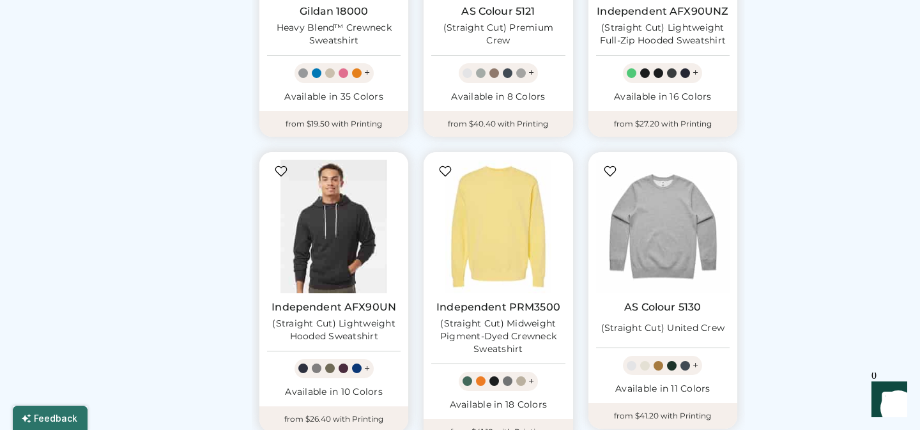
click at [337, 229] on img at bounding box center [334, 227] width 134 height 134
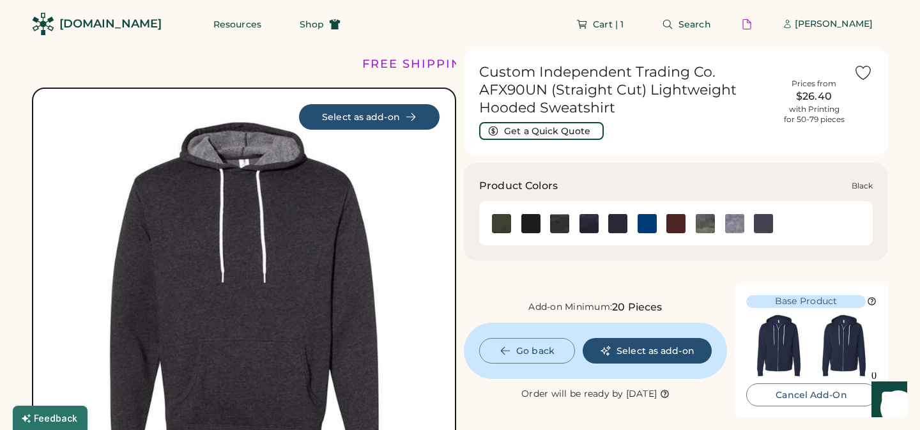
click at [530, 225] on img at bounding box center [530, 223] width 19 height 19
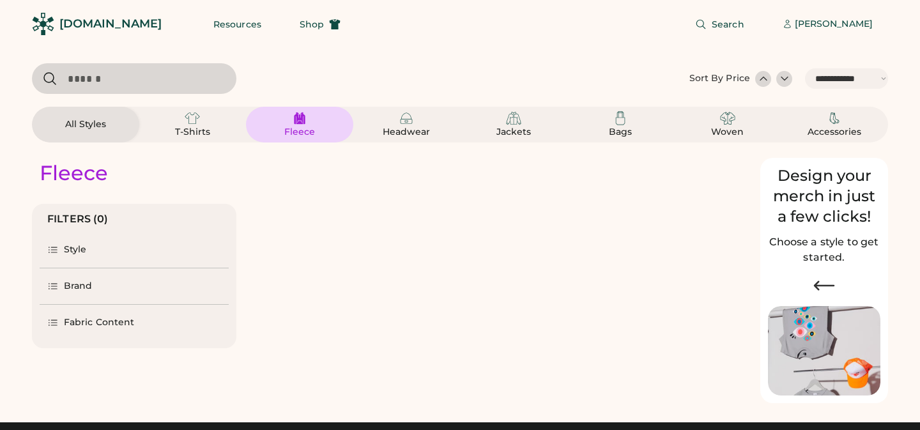
select select "*****"
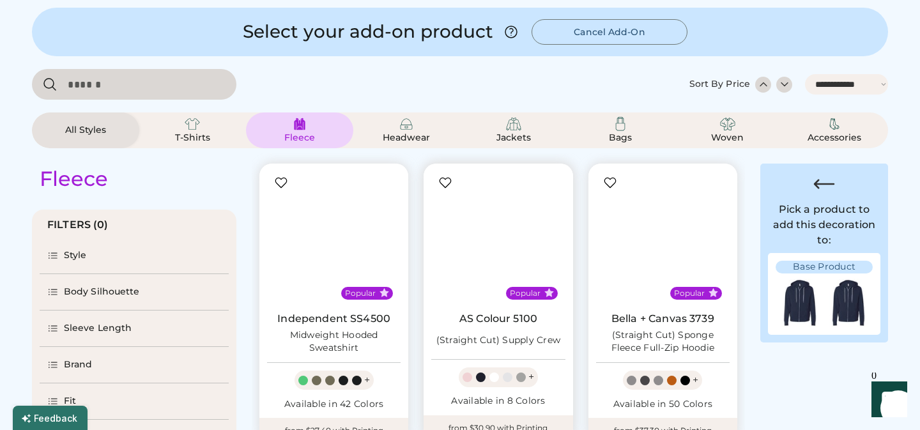
select select "*"
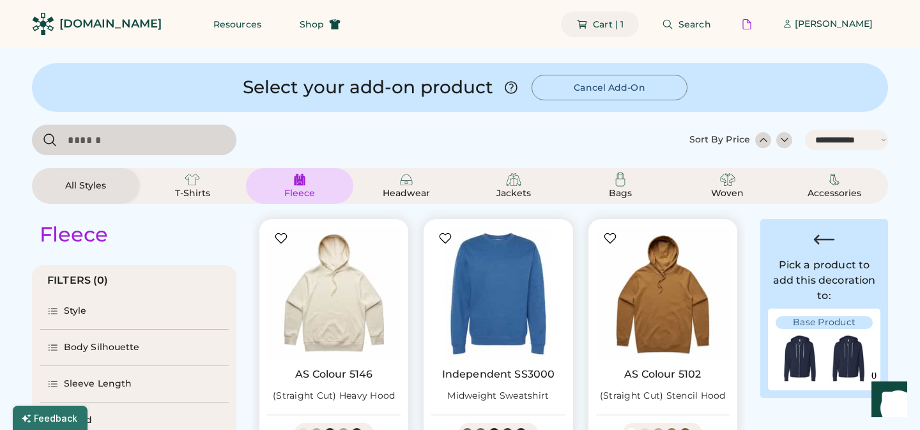
click at [616, 24] on span "Cart | 1" at bounding box center [608, 24] width 31 height 9
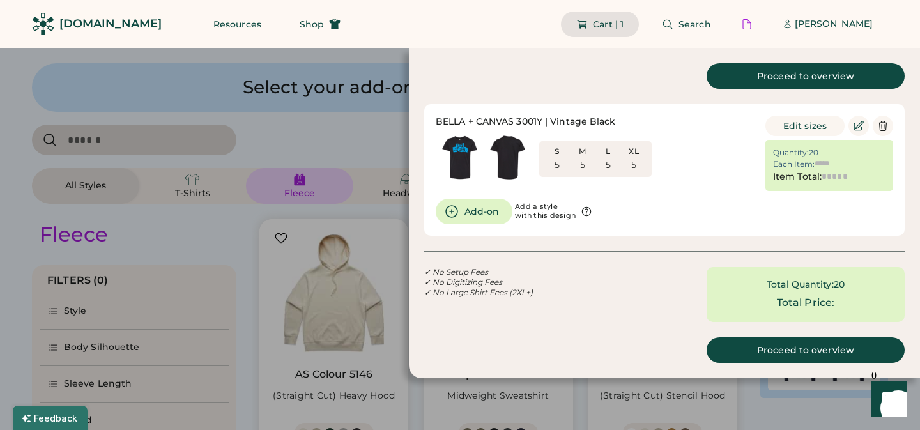
type input "******"
type input "*******"
click at [485, 211] on button "Add-on" at bounding box center [474, 212] width 77 height 26
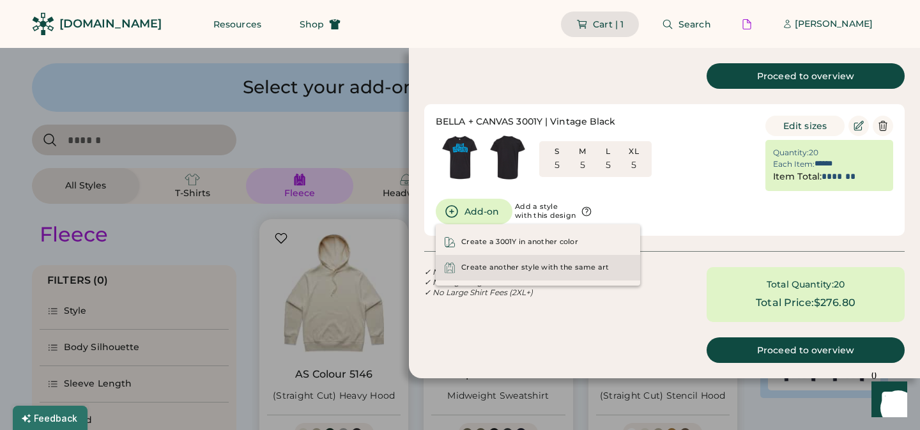
click at [490, 273] on div "Create another style with the same art" at bounding box center [538, 268] width 204 height 26
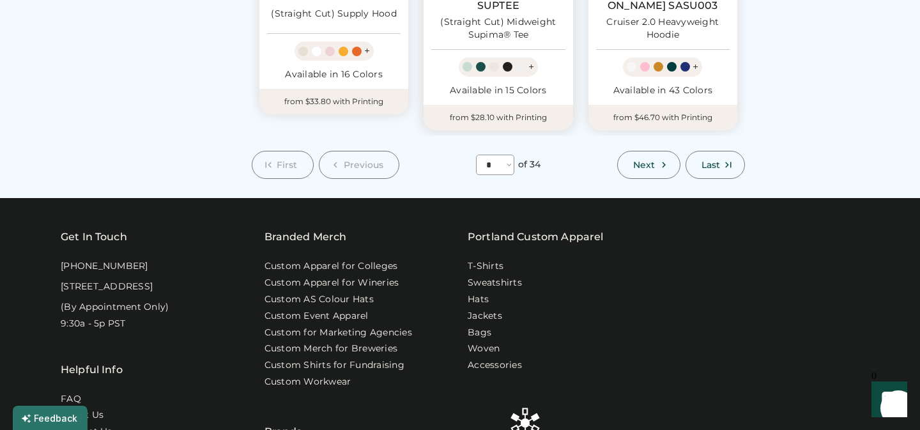
scroll to position [1286, 0]
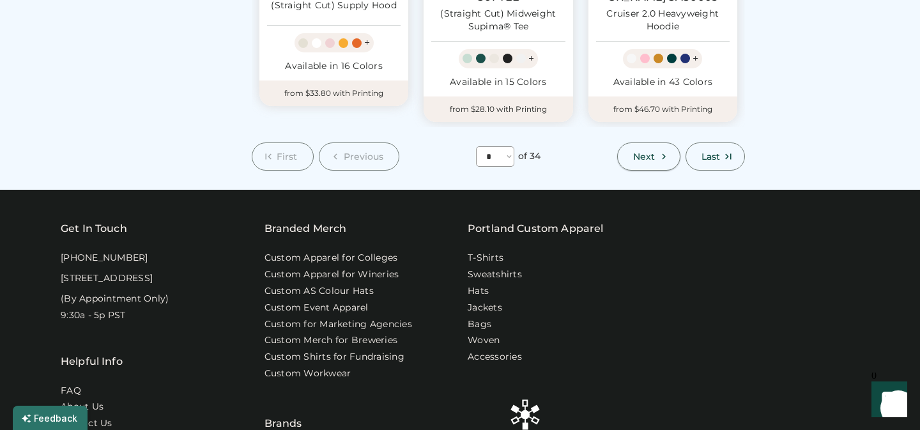
click at [641, 152] on span "Next" at bounding box center [644, 156] width 22 height 9
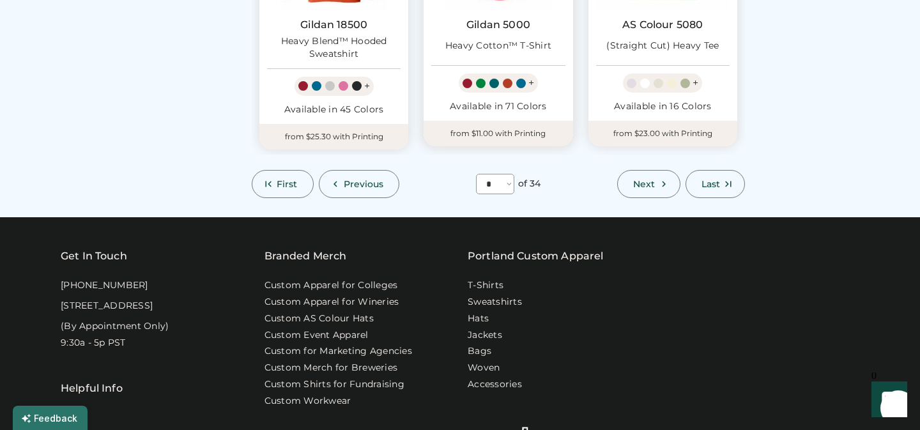
scroll to position [1235, 0]
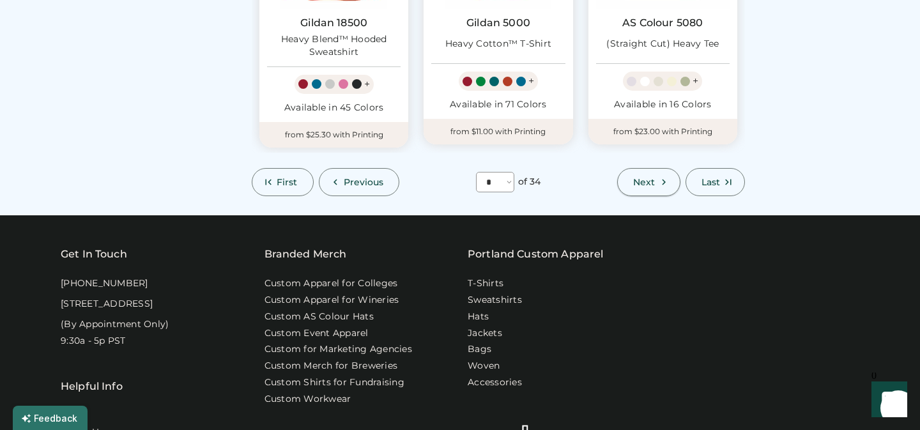
click at [651, 183] on span "Next" at bounding box center [644, 182] width 22 height 9
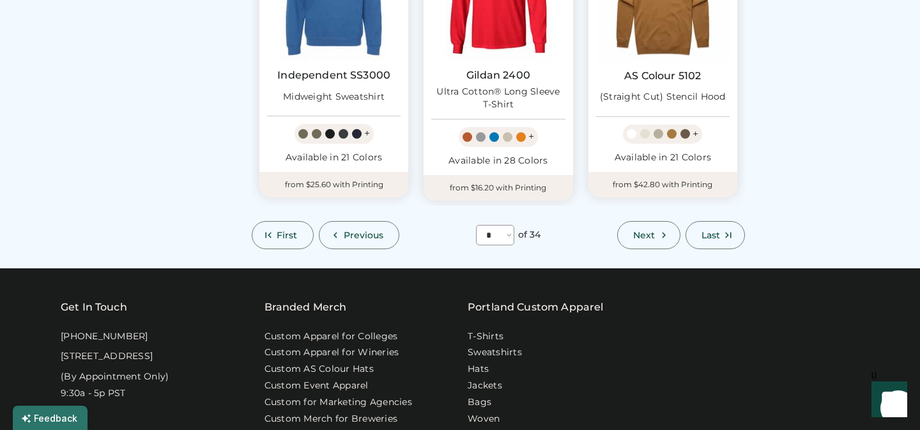
scroll to position [1214, 0]
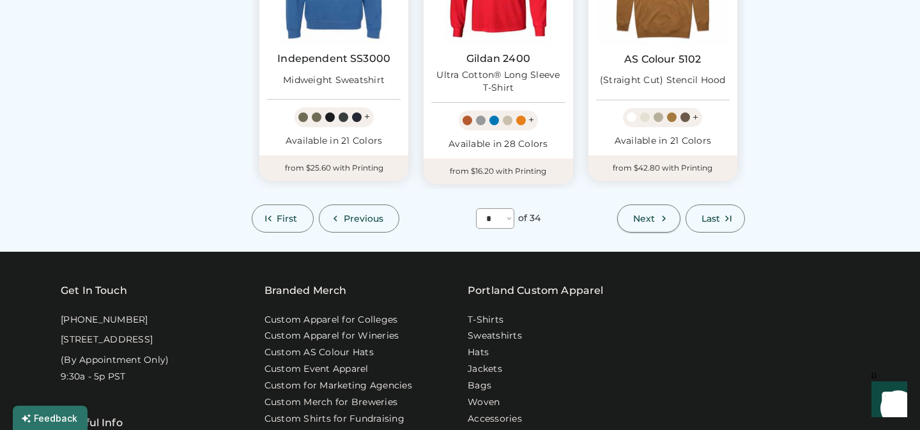
click at [638, 214] on span "Next" at bounding box center [644, 218] width 22 height 9
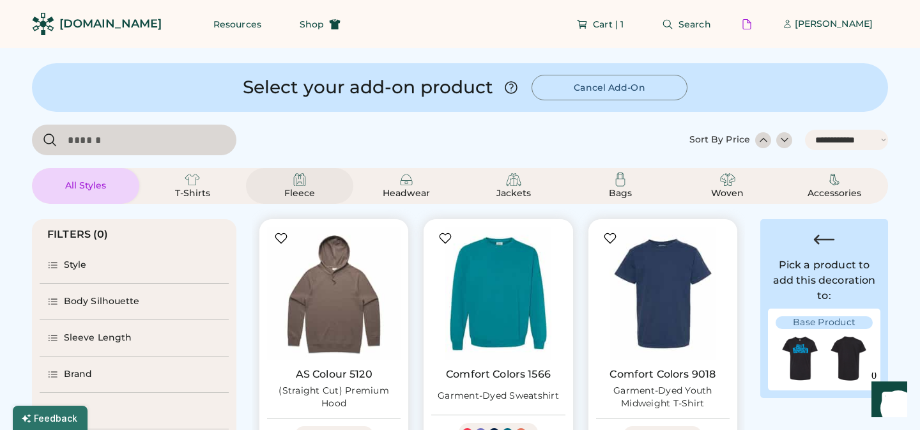
click at [297, 180] on img at bounding box center [299, 179] width 15 height 15
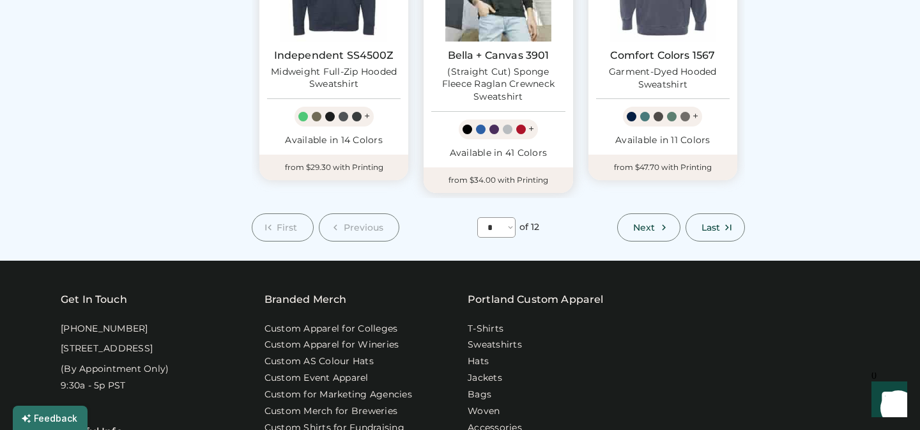
scroll to position [1221, 0]
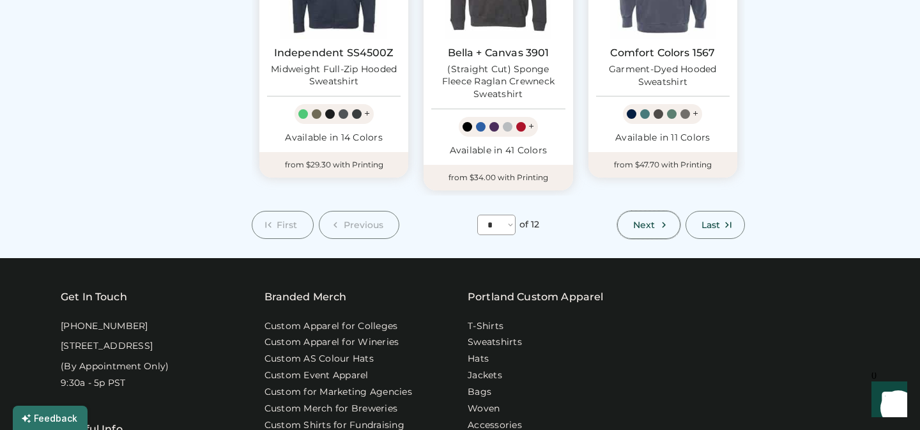
click at [647, 220] on span "Next" at bounding box center [644, 224] width 22 height 9
select select "*"
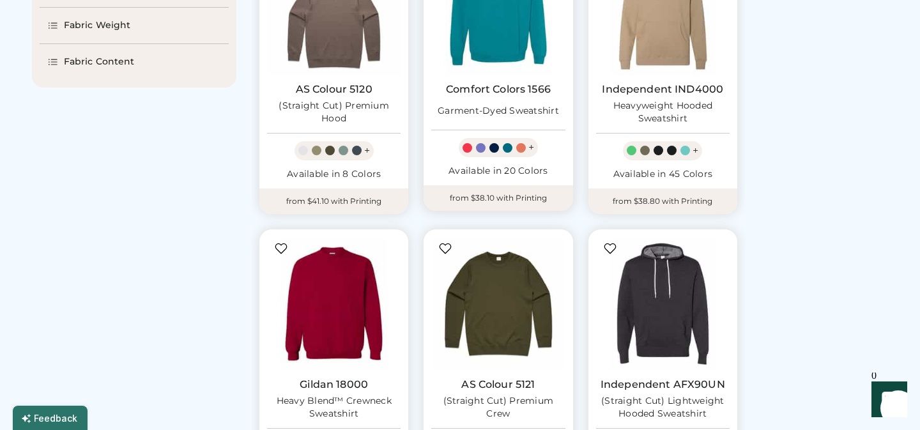
scroll to position [579, 0]
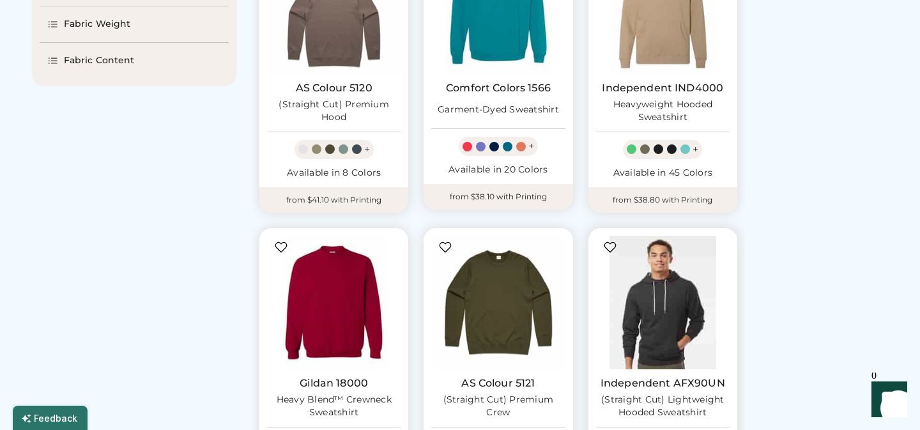
click at [655, 319] on img at bounding box center [663, 303] width 134 height 134
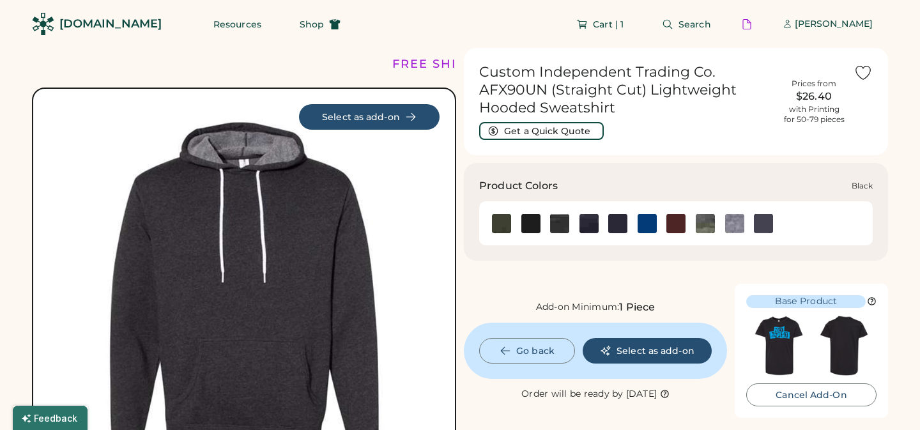
click at [530, 224] on img at bounding box center [530, 223] width 19 height 19
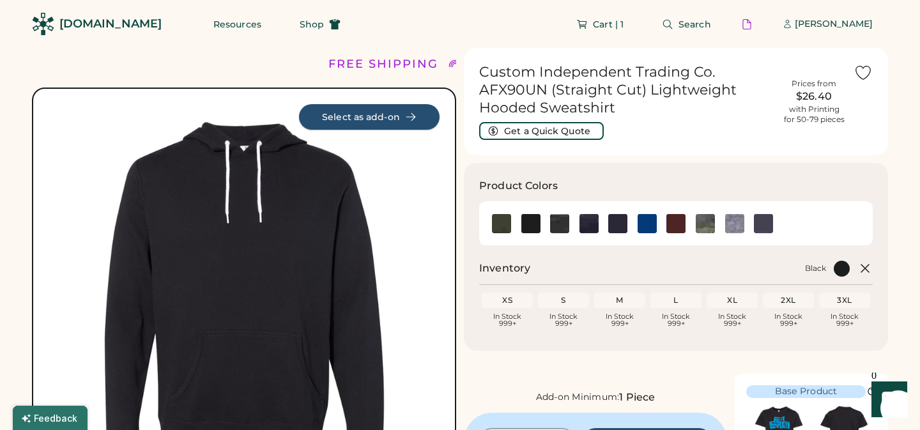
click at [374, 117] on button "Select as add-on" at bounding box center [369, 117] width 141 height 26
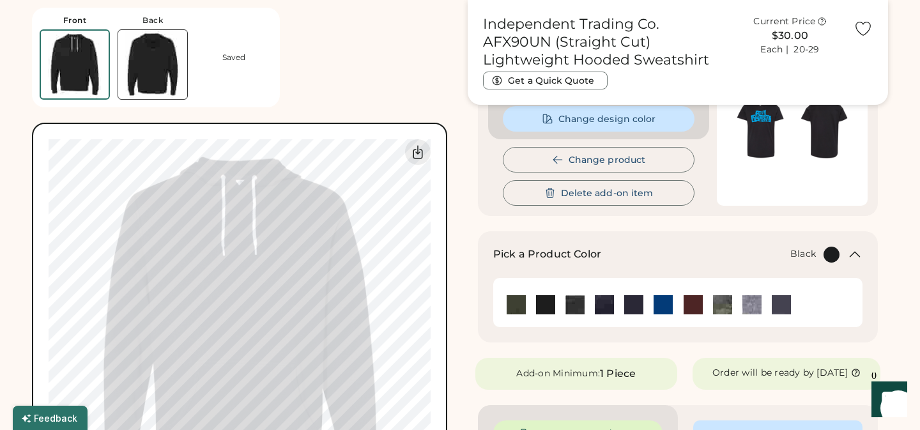
scroll to position [158, 0]
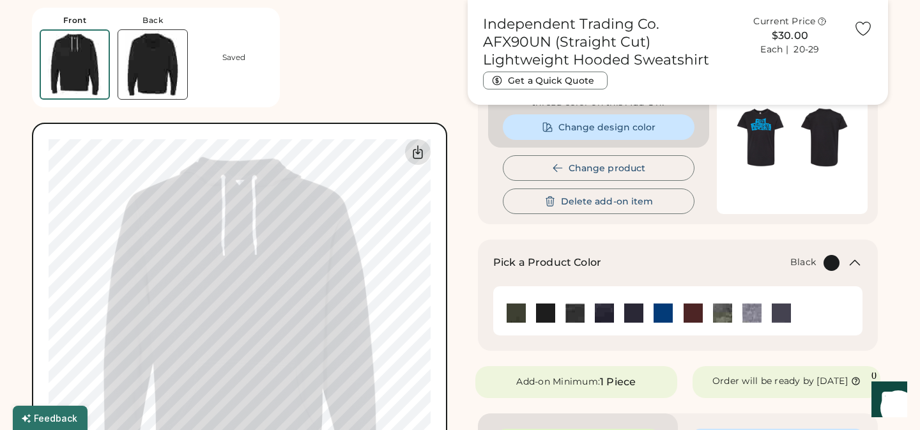
click at [417, 153] on icon at bounding box center [417, 152] width 9 height 13
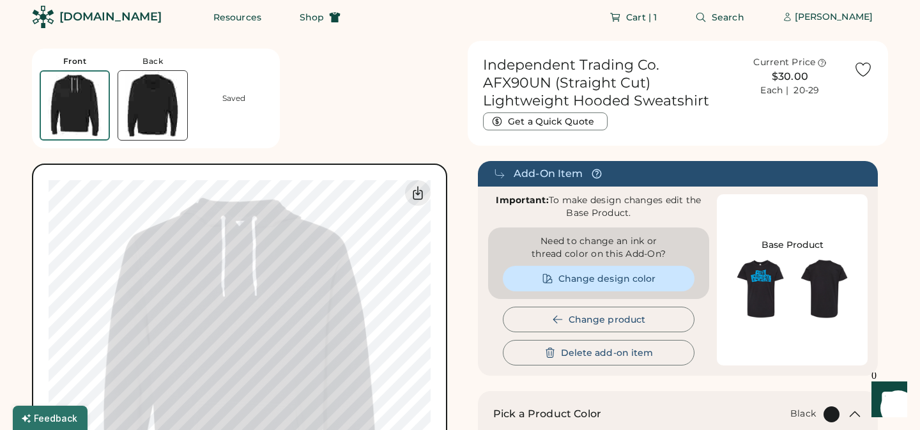
scroll to position [0, 0]
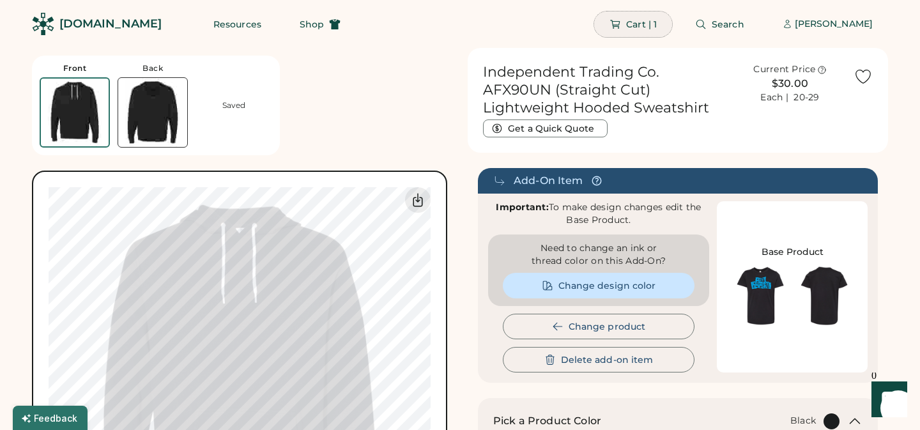
click at [654, 24] on span "Cart | 1" at bounding box center [641, 24] width 31 height 9
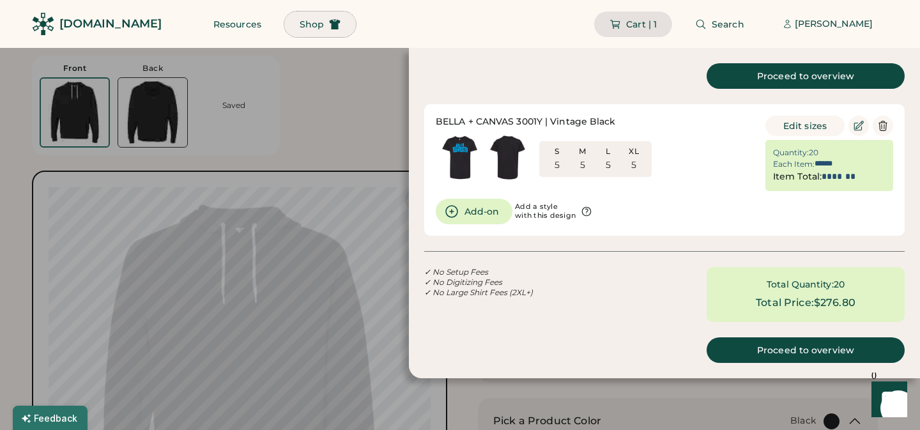
click at [300, 26] on span "Shop" at bounding box center [312, 24] width 24 height 9
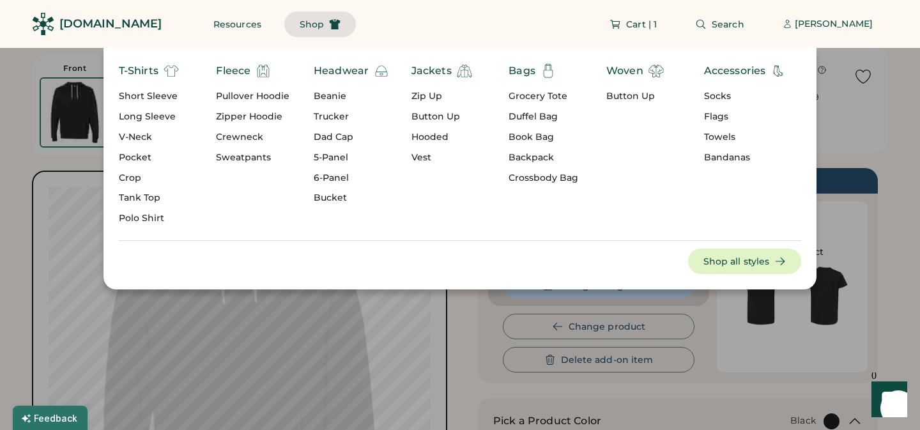
click at [243, 115] on div "Zipper Hoodie" at bounding box center [252, 117] width 73 height 13
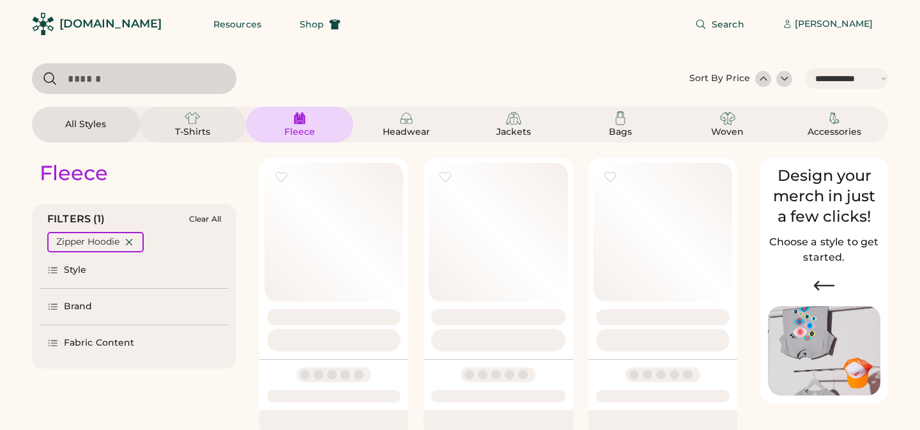
select select "*****"
select select "*"
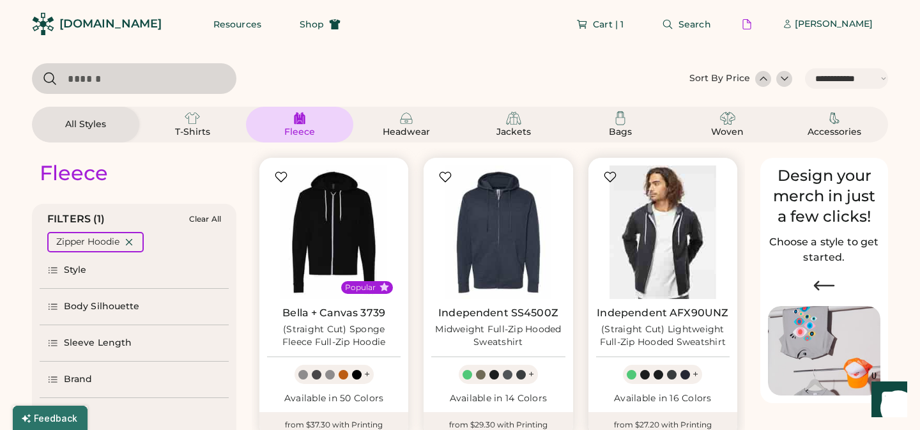
click at [664, 244] on img at bounding box center [663, 232] width 134 height 134
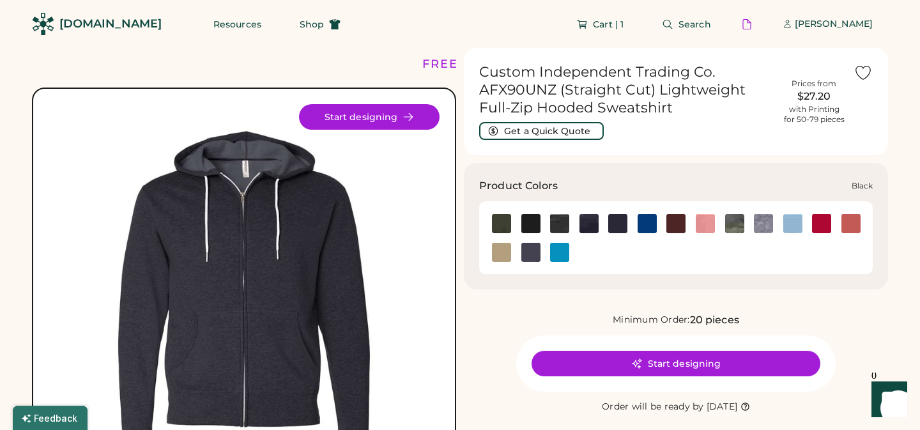
click at [532, 222] on img at bounding box center [530, 223] width 19 height 19
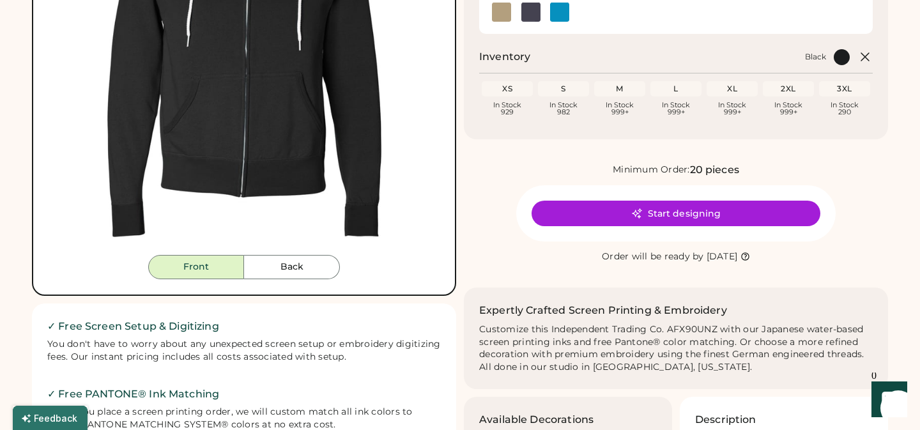
scroll to position [243, 0]
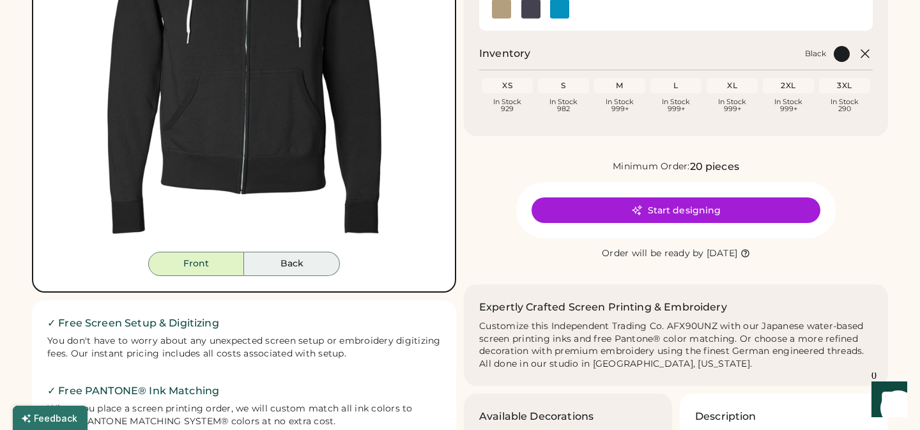
click at [294, 266] on button "Back" at bounding box center [292, 264] width 96 height 24
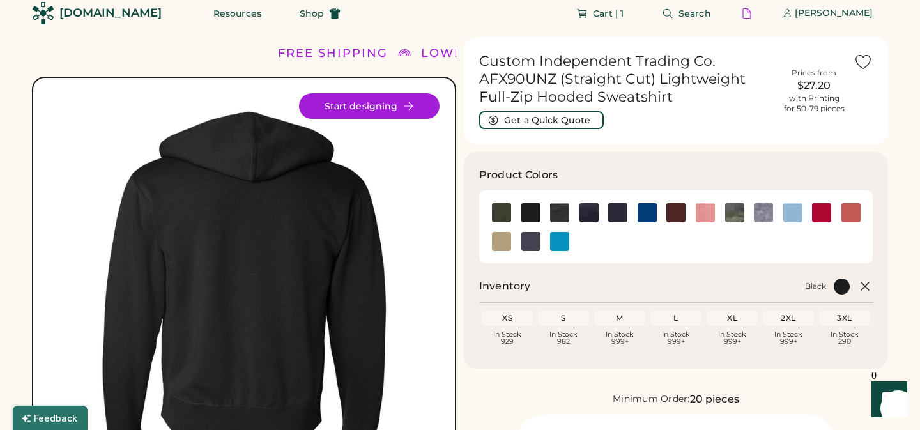
scroll to position [0, 0]
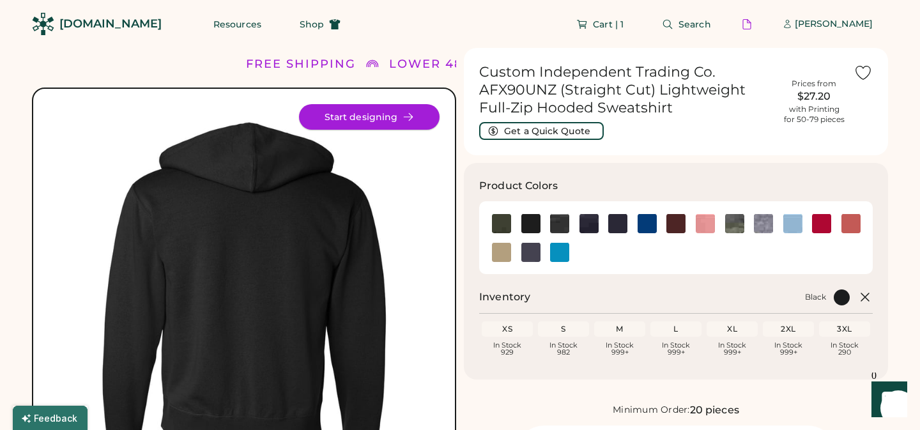
click at [388, 115] on button "Start designing" at bounding box center [369, 117] width 141 height 26
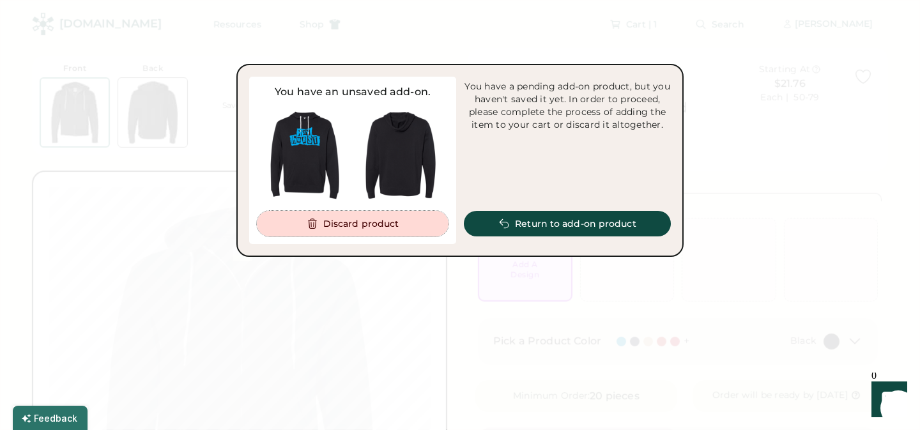
click at [375, 225] on button "Discard product" at bounding box center [353, 224] width 192 height 26
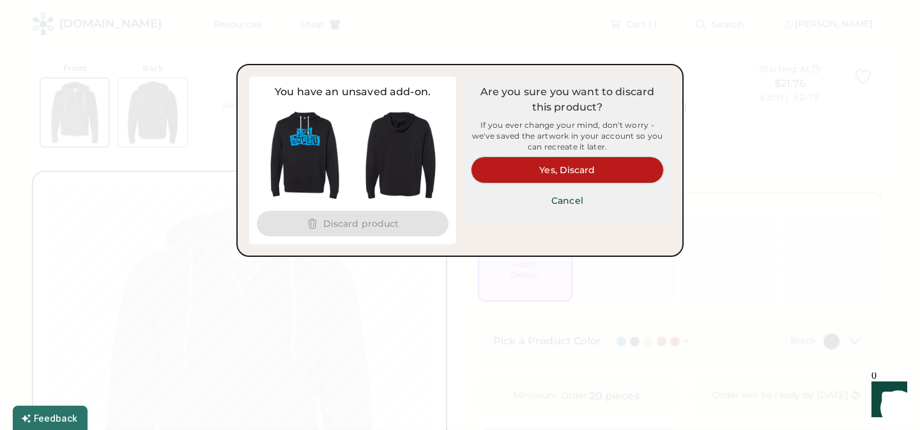
click at [589, 167] on button "Yes, Discard" at bounding box center [567, 170] width 192 height 26
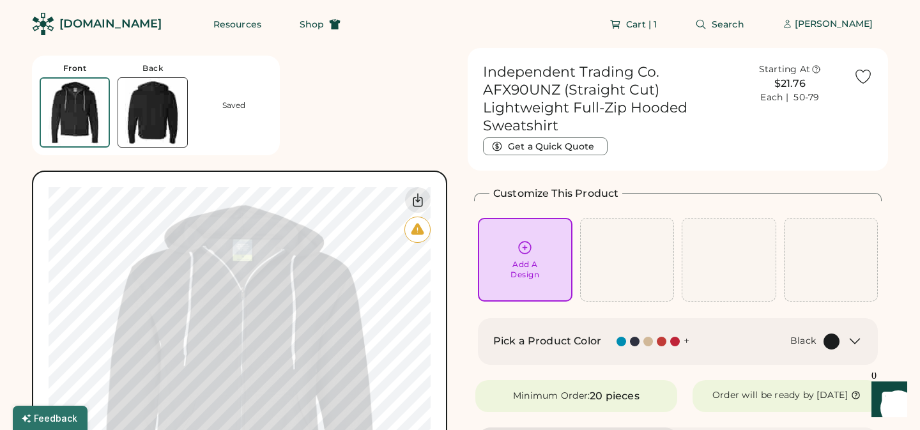
click at [147, 116] on img at bounding box center [152, 112] width 69 height 69
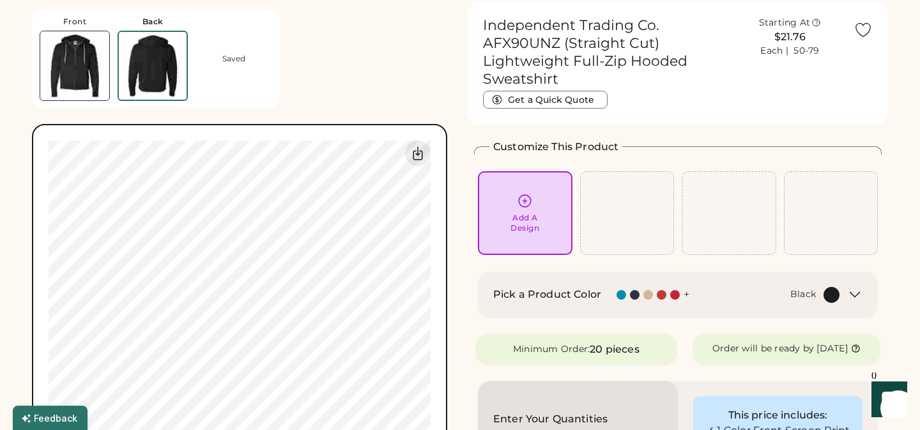
scroll to position [48, 0]
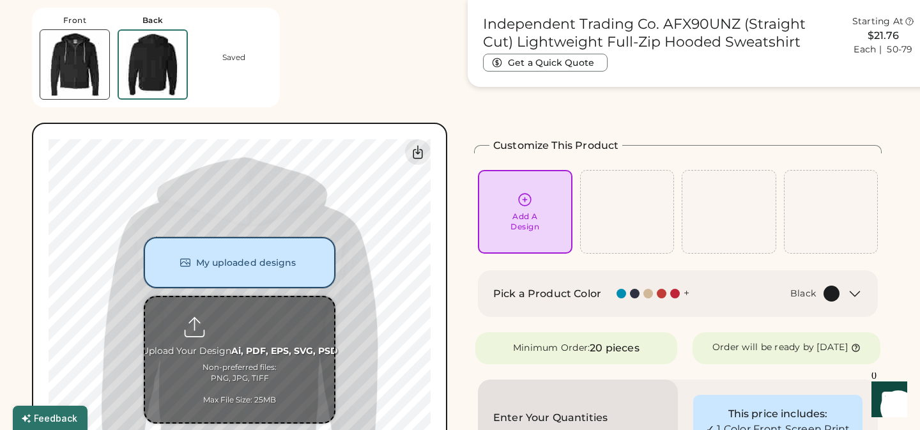
click at [249, 262] on button "My uploaded designs" at bounding box center [240, 262] width 192 height 51
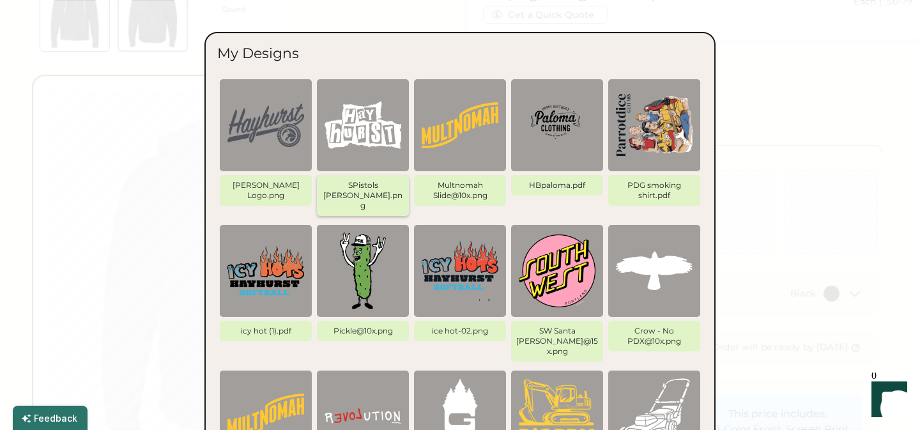
click at [372, 134] on img at bounding box center [363, 125] width 77 height 77
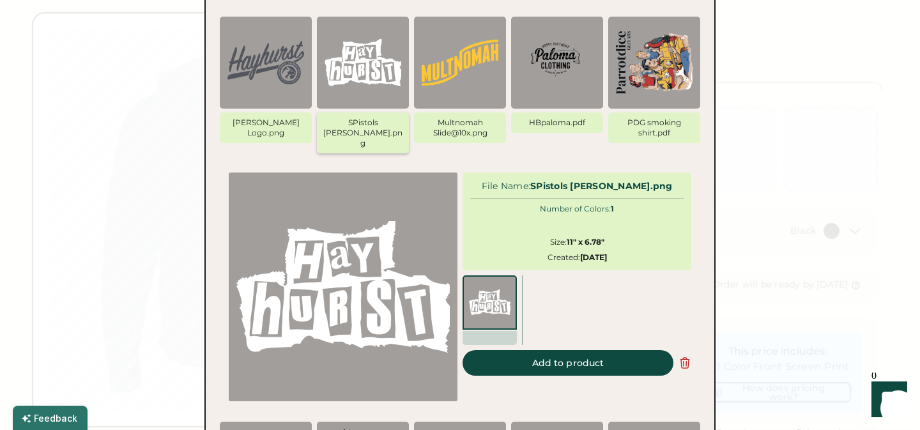
scroll to position [119, 0]
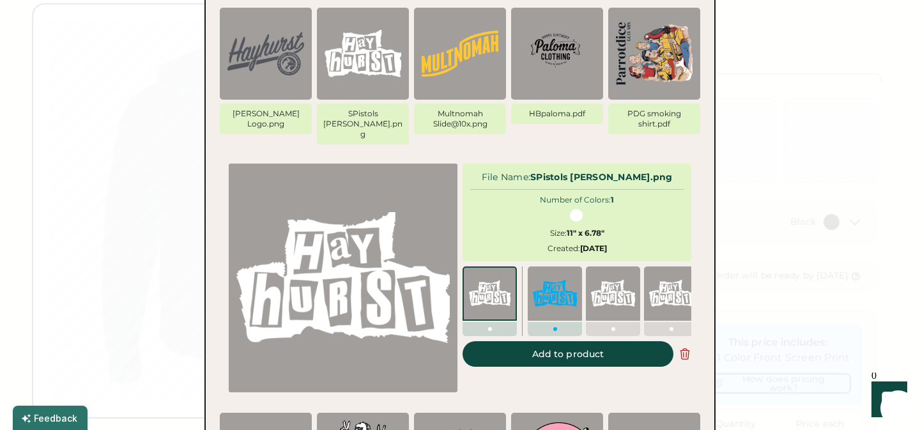
click at [554, 291] on img at bounding box center [555, 293] width 44 height 44
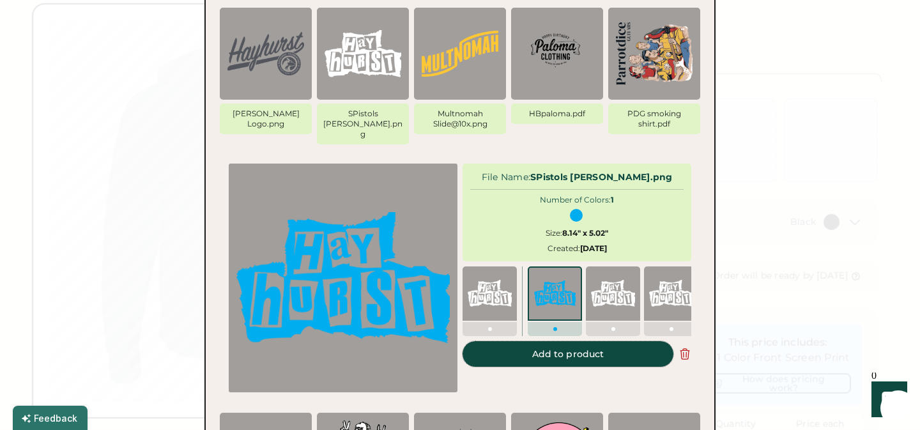
click at [569, 349] on button "Add to product" at bounding box center [567, 354] width 211 height 26
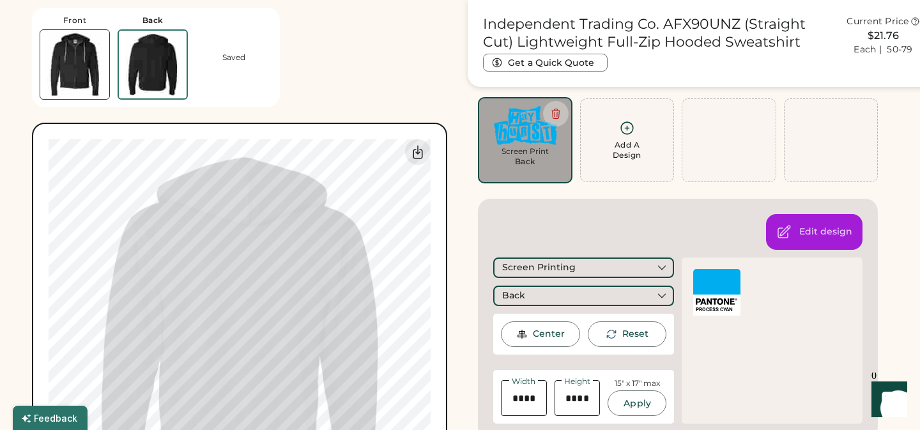
type input "****"
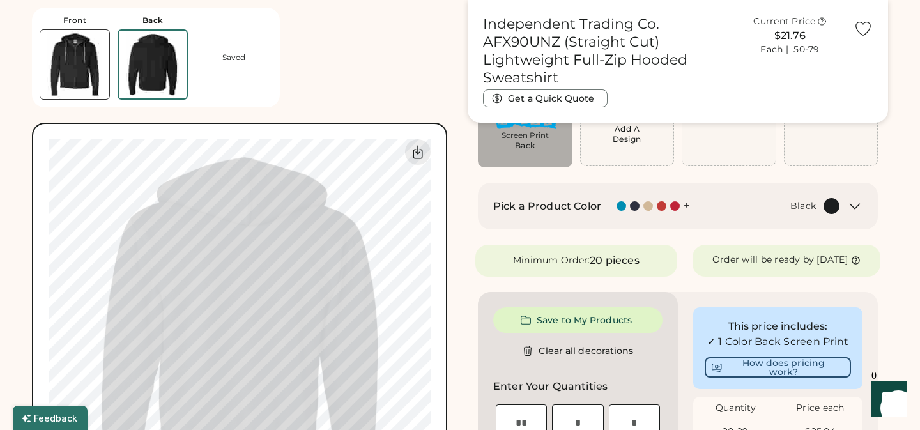
scroll to position [224, 0]
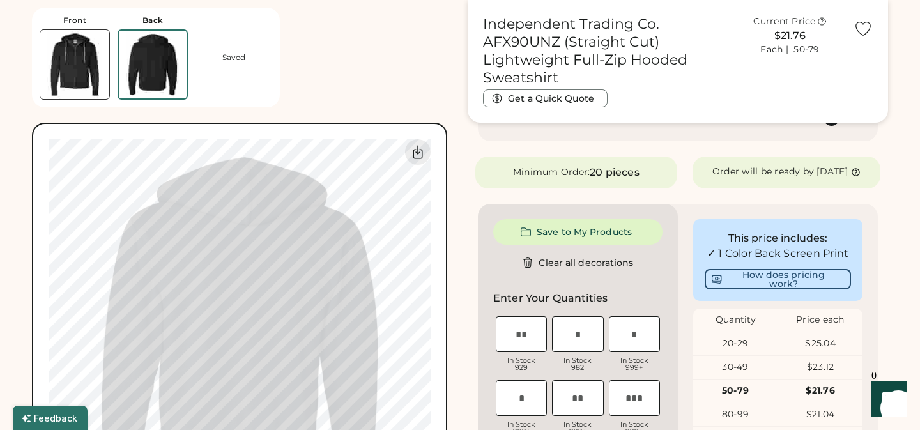
type input "****"
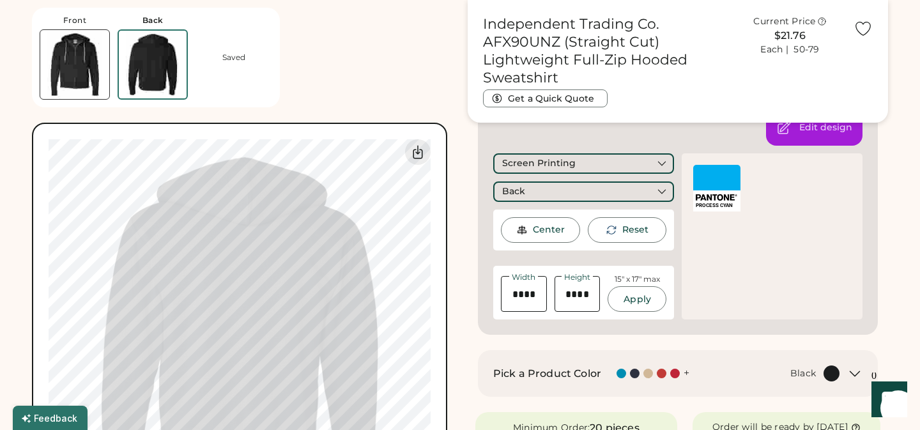
type input "****"
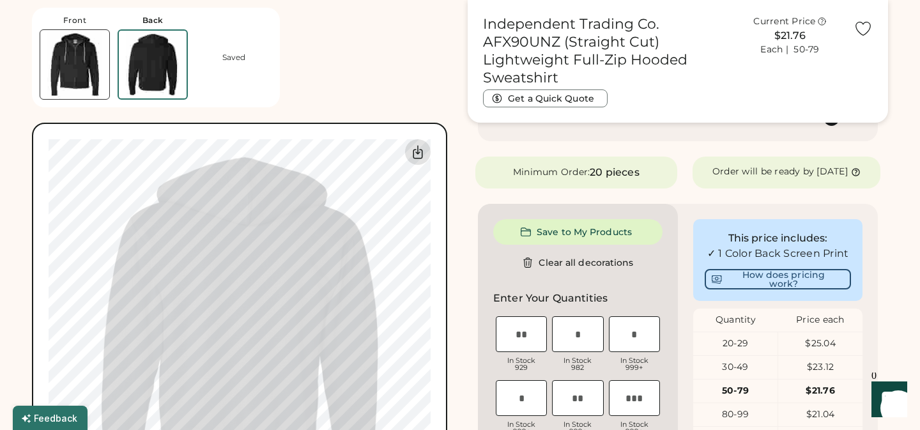
click at [420, 155] on icon at bounding box center [417, 151] width 15 height 15
